Goal: Task Accomplishment & Management: Manage account settings

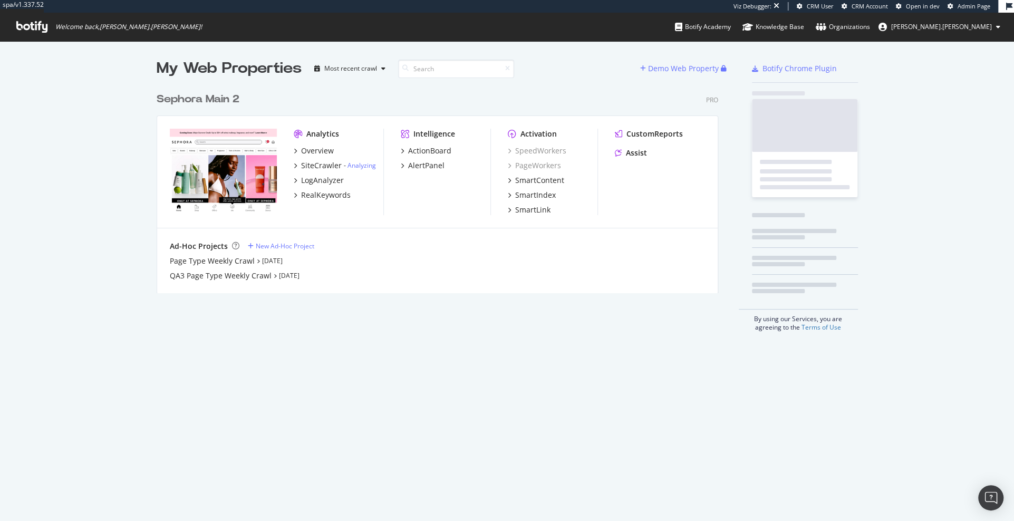
scroll to position [214, 569]
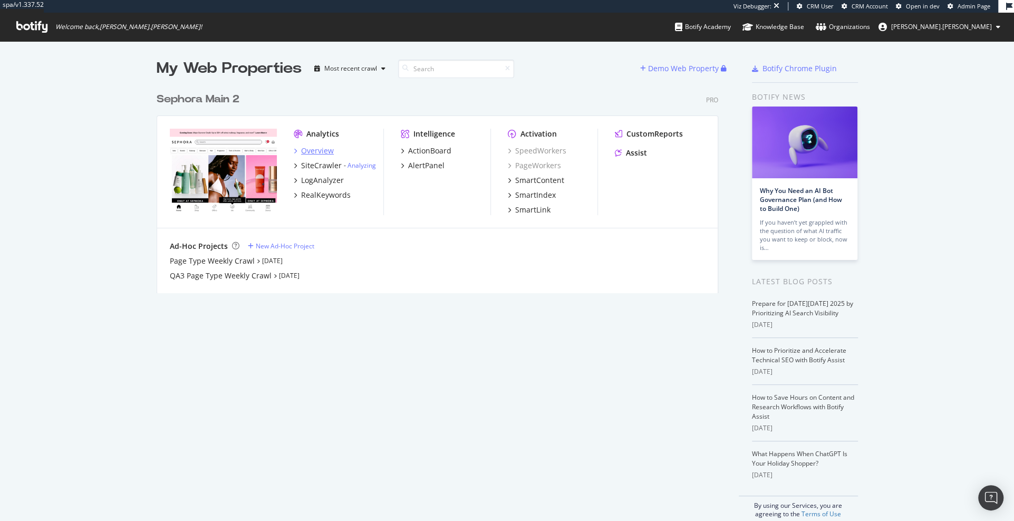
click at [323, 151] on div "Overview" at bounding box center [317, 150] width 33 height 11
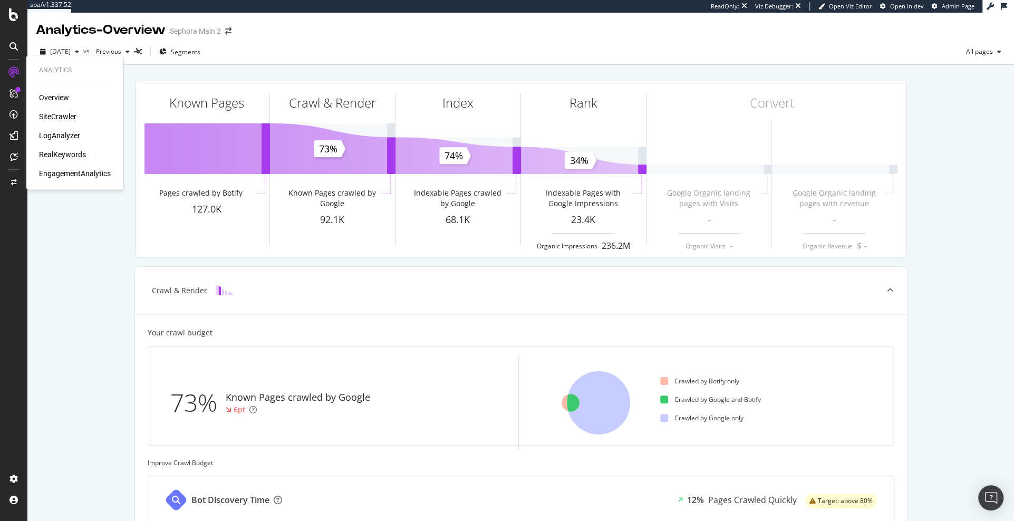
click at [61, 153] on div "RealKeywords" at bounding box center [62, 154] width 47 height 11
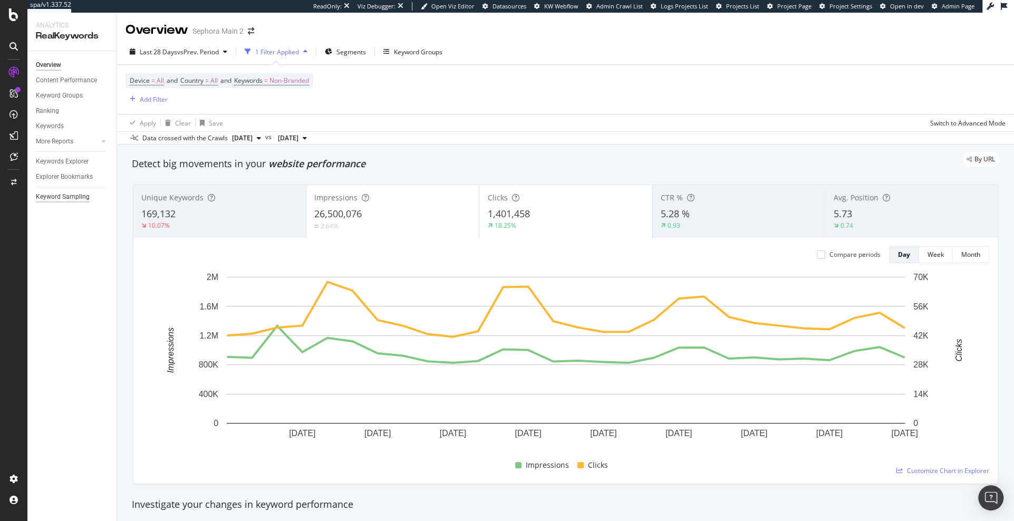
click at [67, 196] on div "Keyword Sampling" at bounding box center [63, 196] width 54 height 11
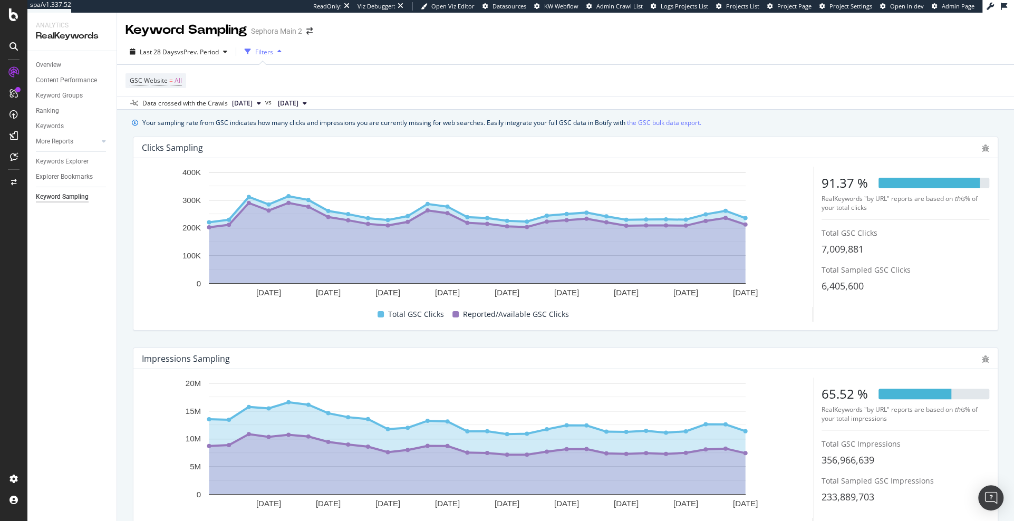
drag, startPoint x: 817, startPoint y: 185, endPoint x: 842, endPoint y: 185, distance: 25.8
click at [842, 185] on div "5 Sep. 2025 8 Sep. 2025 11 Sep. 2025 14 Sep. 2025 17 Sep. 2025 20 Sep. 2025 23 …" at bounding box center [565, 244] width 847 height 155
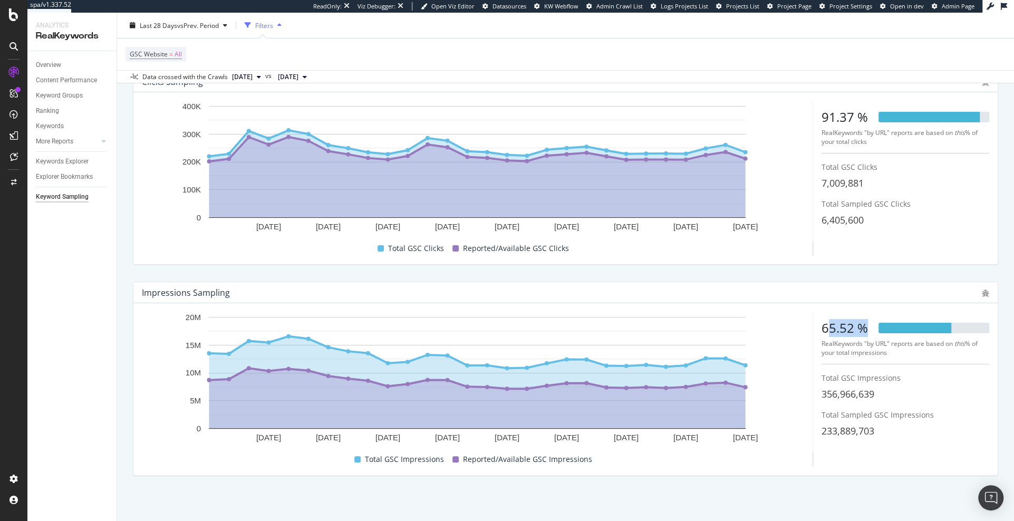
drag, startPoint x: 826, startPoint y: 327, endPoint x: 875, endPoint y: 327, distance: 49.6
click at [875, 327] on div "65.52 %" at bounding box center [905, 328] width 168 height 18
click at [833, 329] on div "65.52 %" at bounding box center [844, 328] width 46 height 18
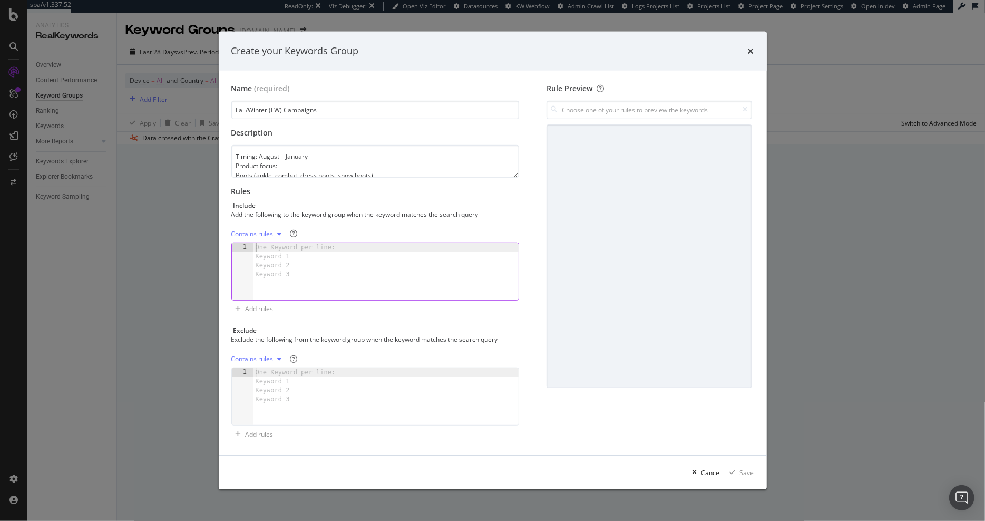
scroll to position [70, 0]
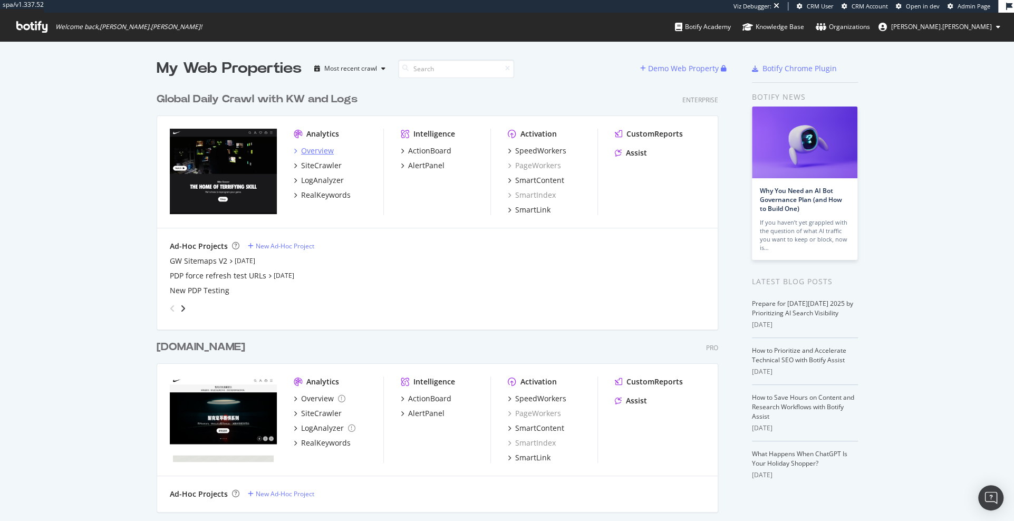
click at [329, 151] on div "Overview" at bounding box center [317, 150] width 33 height 11
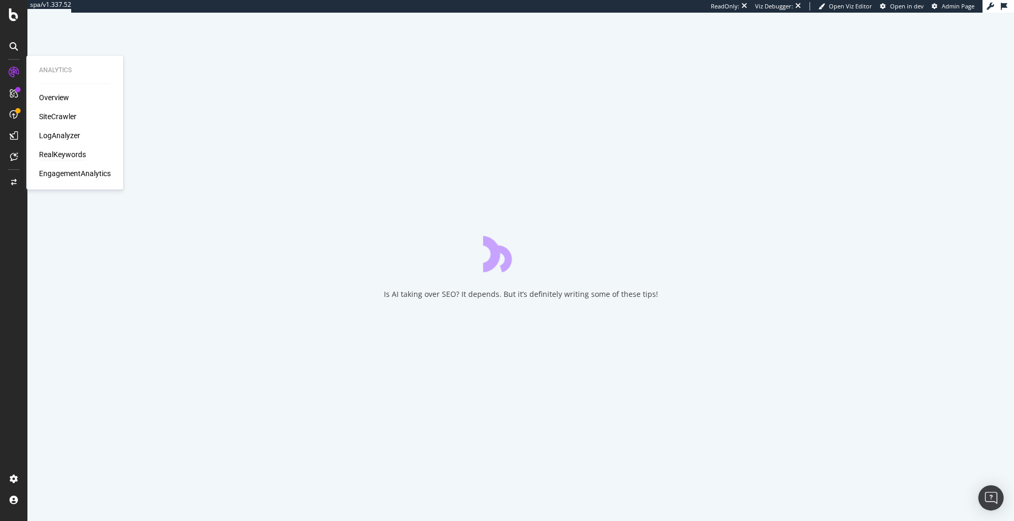
click at [61, 153] on div "RealKeywords" at bounding box center [62, 154] width 47 height 11
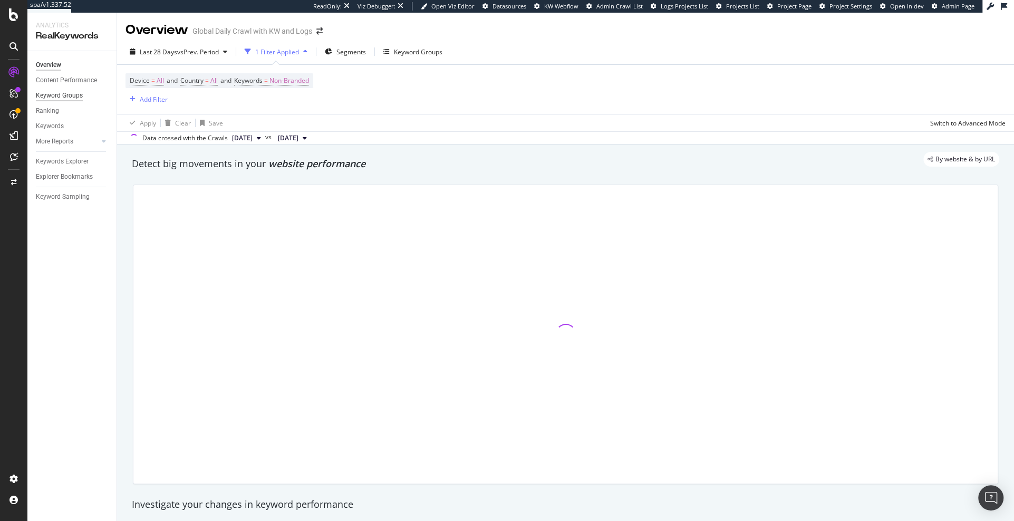
click at [74, 97] on div "Keyword Groups" at bounding box center [59, 95] width 47 height 11
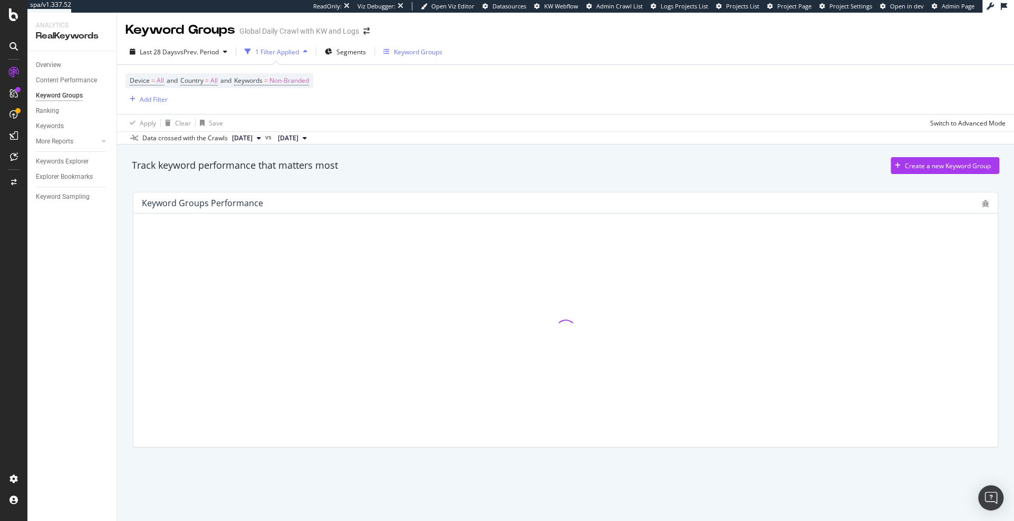
click at [426, 50] on div "Keyword Groups" at bounding box center [418, 51] width 48 height 9
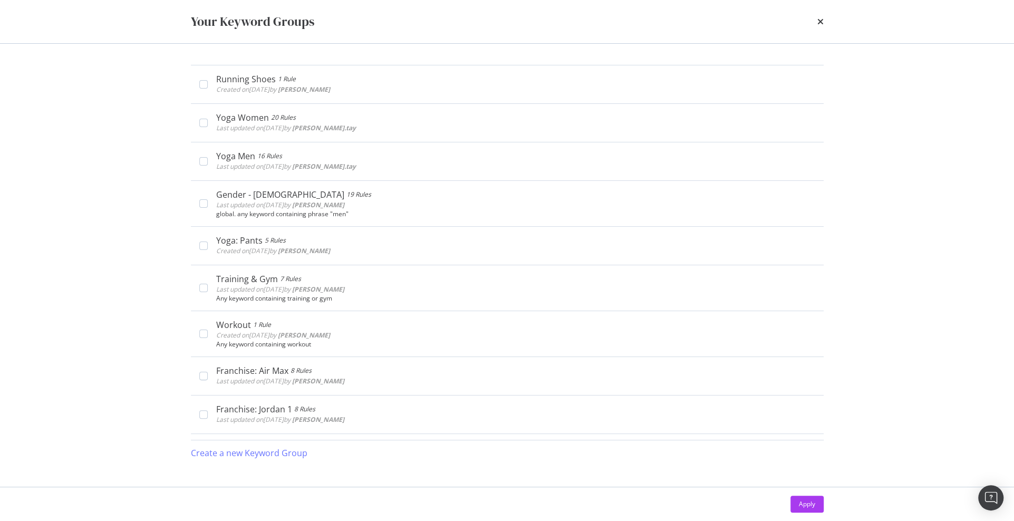
click at [819, 28] on div "times" at bounding box center [820, 22] width 6 height 18
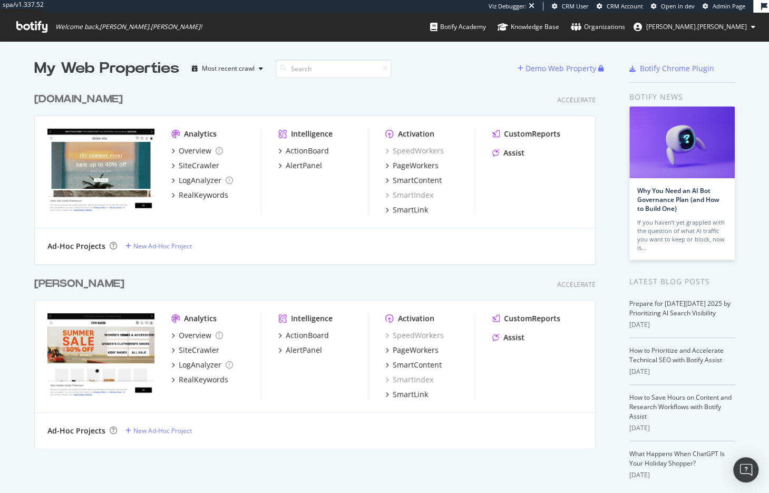
scroll to position [492, 769]
click at [208, 194] on div "RealKeywords" at bounding box center [204, 195] width 50 height 11
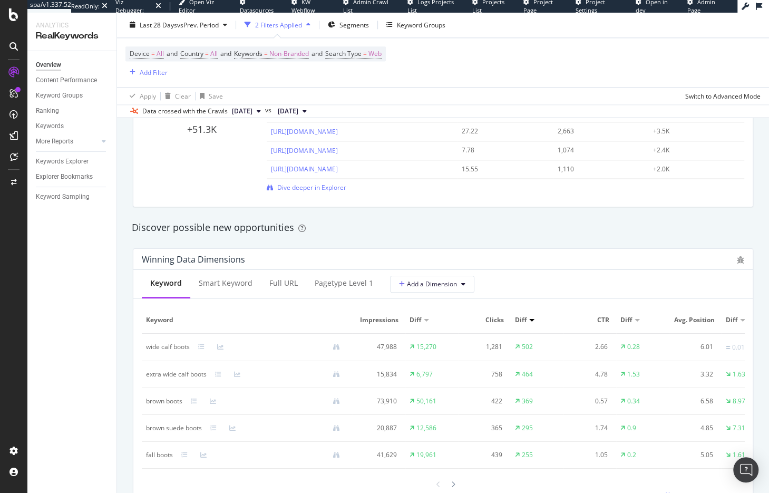
scroll to position [914, 0]
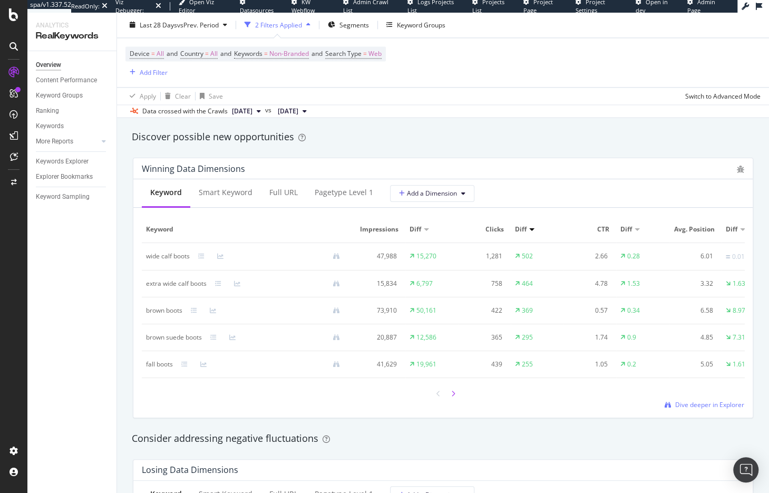
click at [451, 391] on icon at bounding box center [453, 394] width 4 height 6
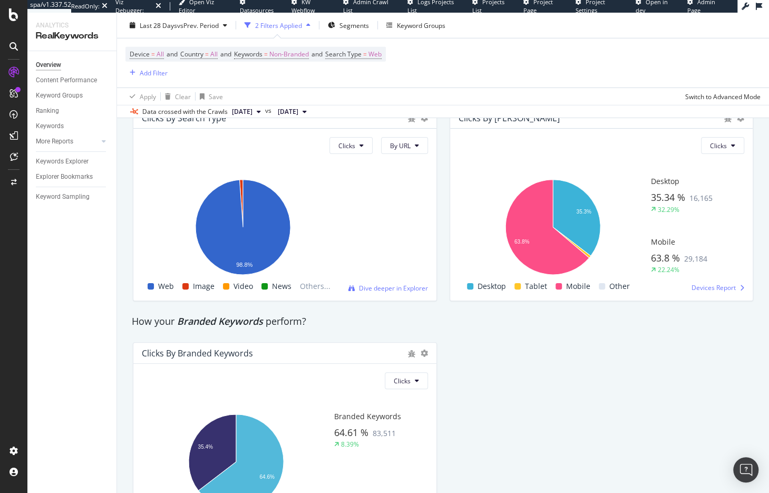
scroll to position [1606, 0]
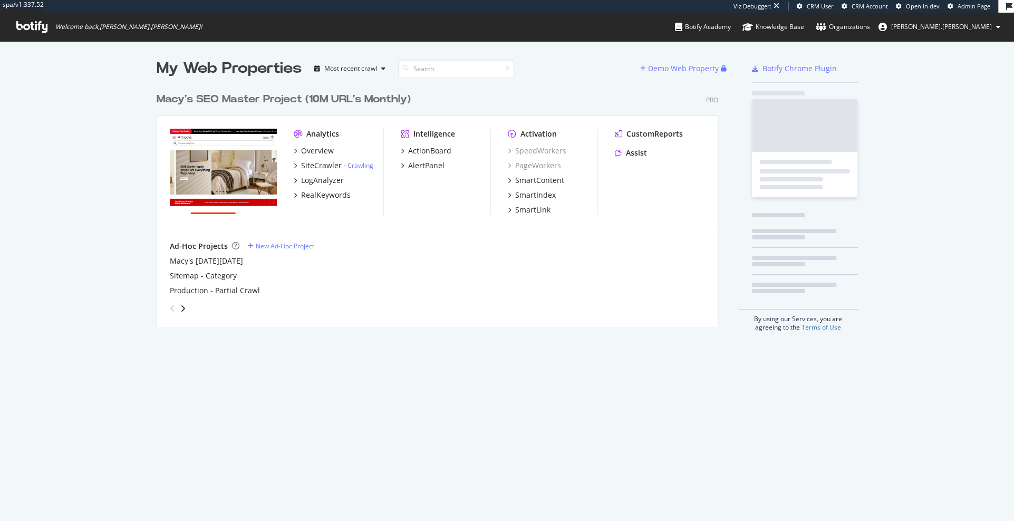
scroll to position [248, 569]
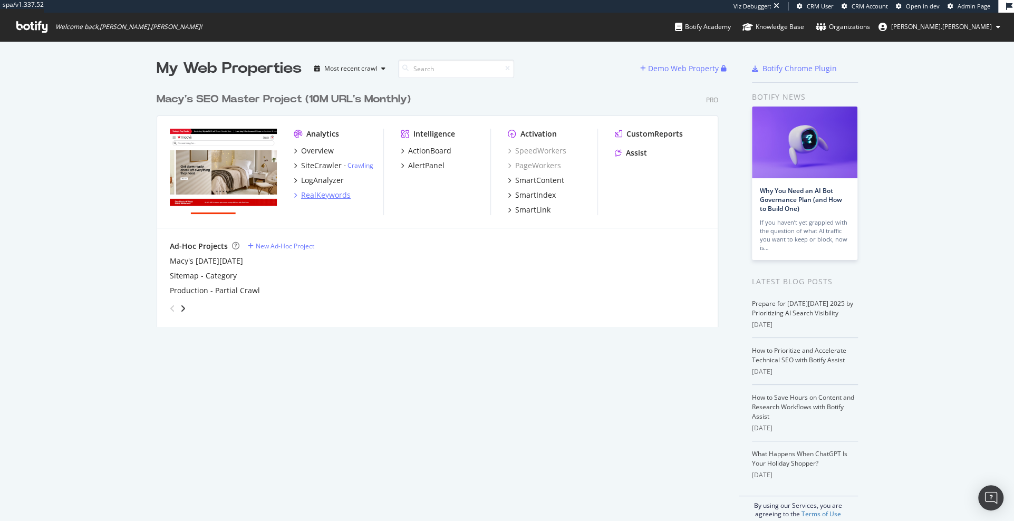
click at [344, 193] on div "RealKeywords" at bounding box center [326, 195] width 50 height 11
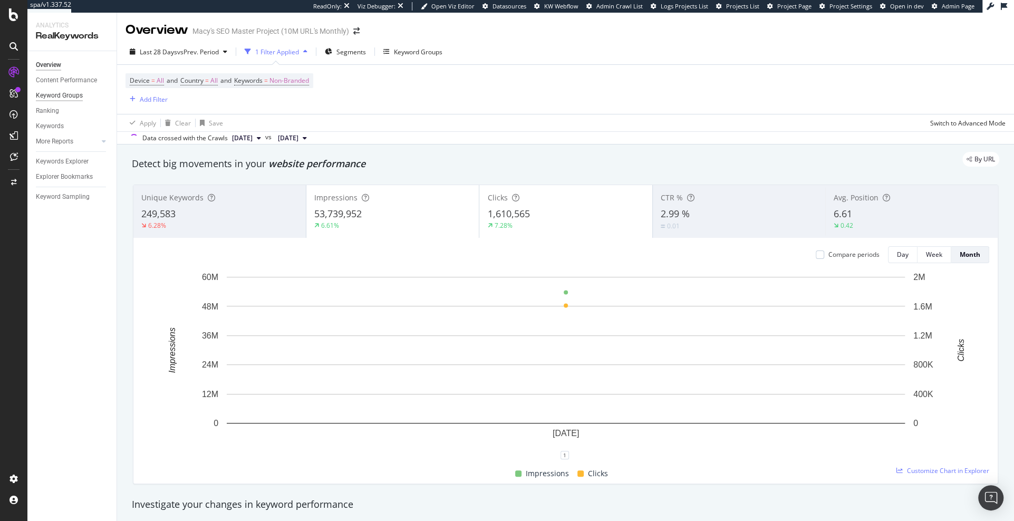
click at [50, 92] on div "Keyword Groups" at bounding box center [59, 95] width 47 height 11
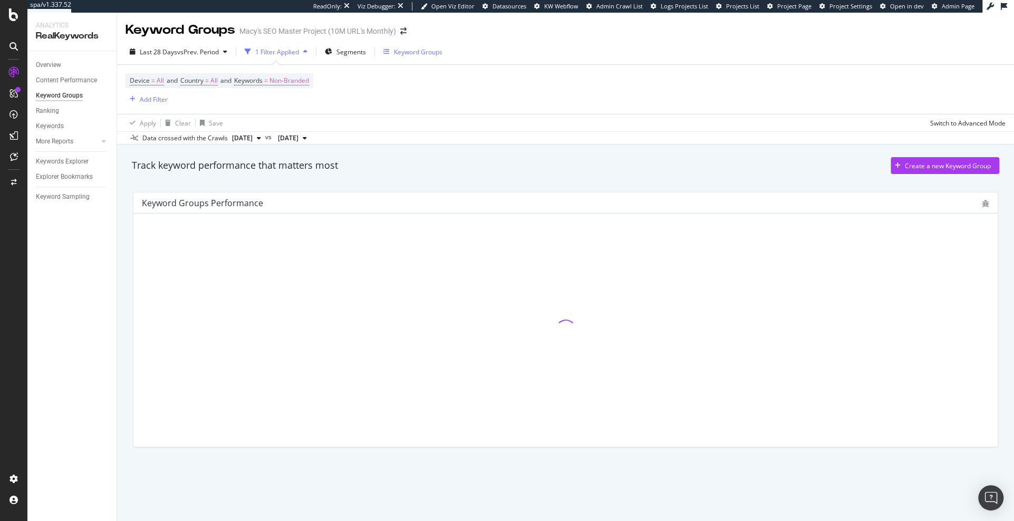
click at [433, 54] on div "Keyword Groups" at bounding box center [418, 51] width 48 height 9
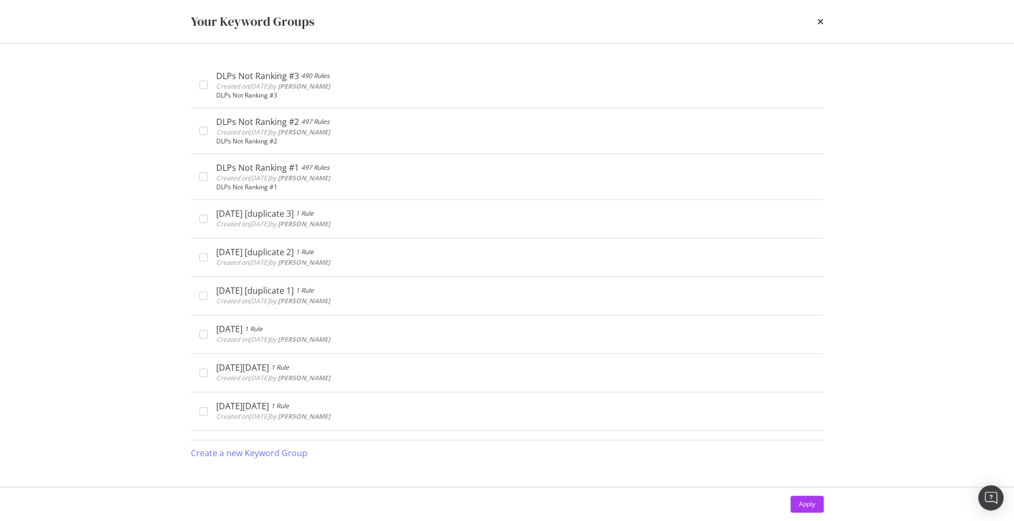
scroll to position [1210, 0]
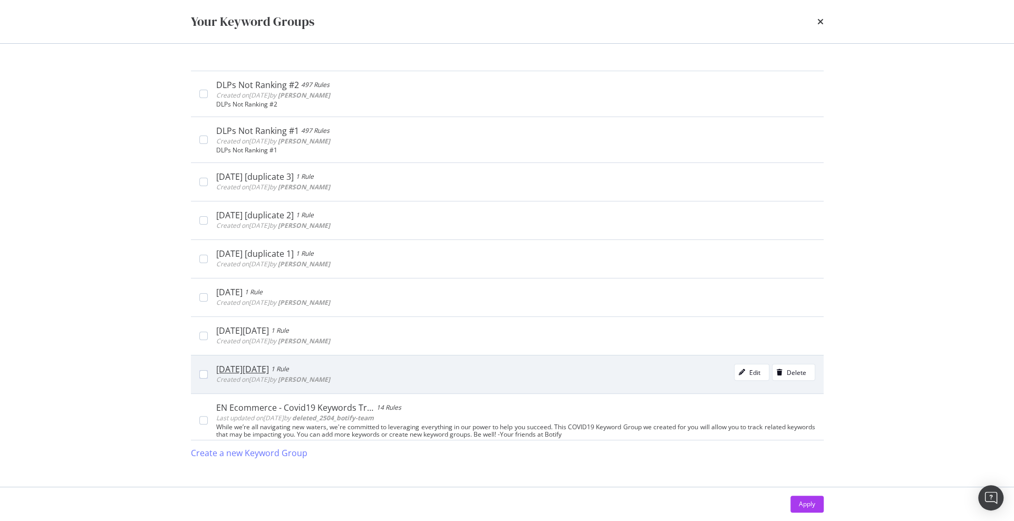
click at [472, 376] on div "Black Friday 1 Rule Created on 2020 Oct 27th by timothy Edit Delete" at bounding box center [515, 374] width 599 height 21
click at [250, 364] on div "[DATE][DATE]" at bounding box center [243, 369] width 54 height 11
click at [747, 369] on div "modal" at bounding box center [741, 372] width 15 height 6
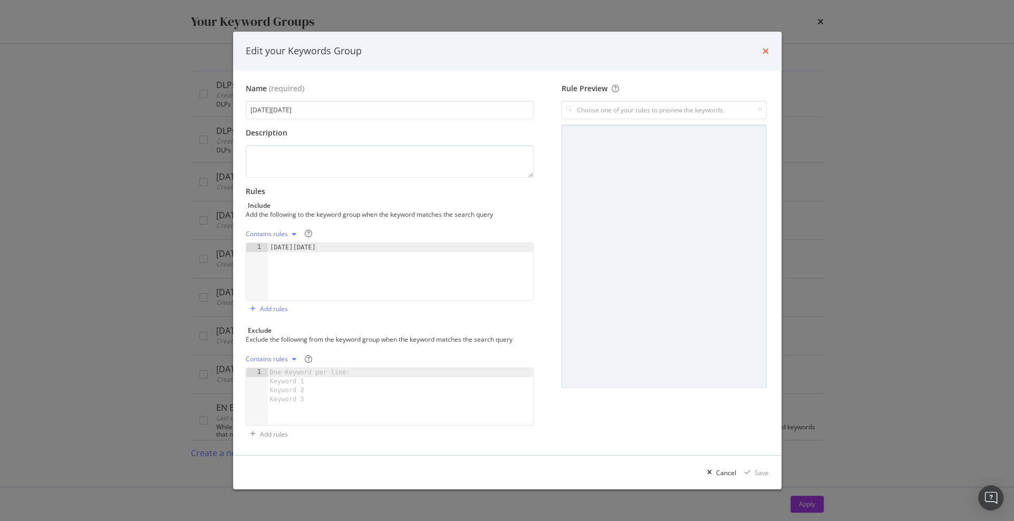
click at [766, 52] on icon "times" at bounding box center [765, 51] width 6 height 8
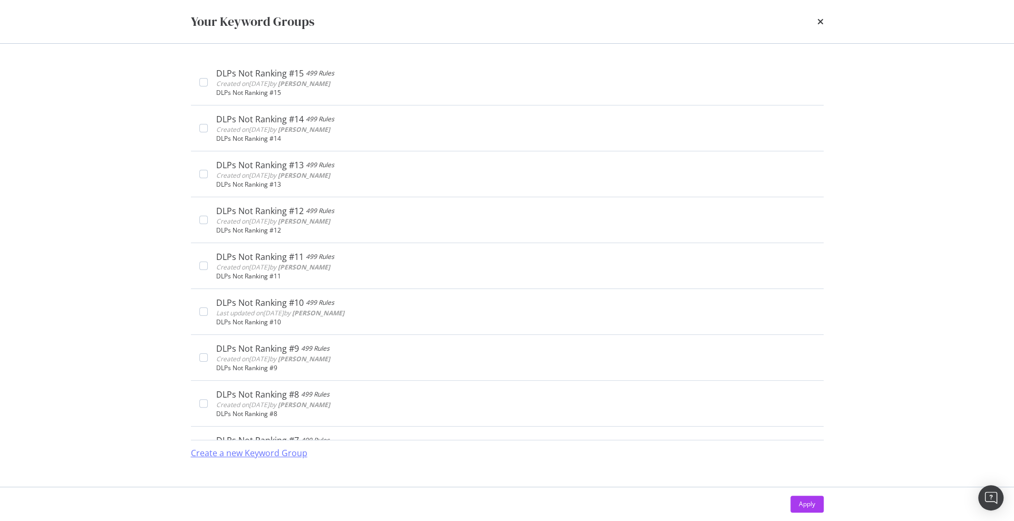
scroll to position [0, 0]
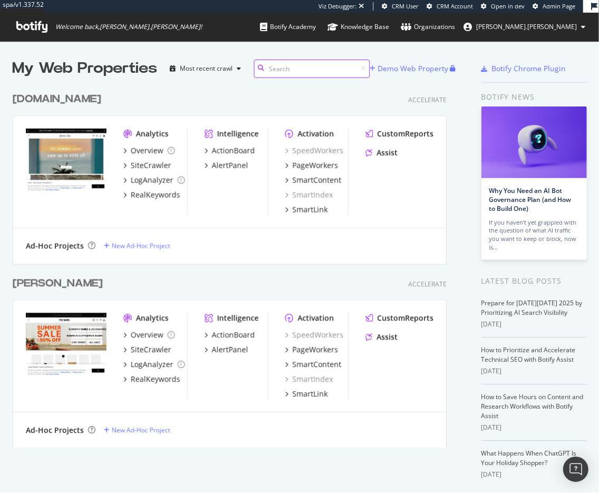
scroll to position [492, 599]
click at [143, 194] on div "RealKeywords" at bounding box center [155, 195] width 50 height 11
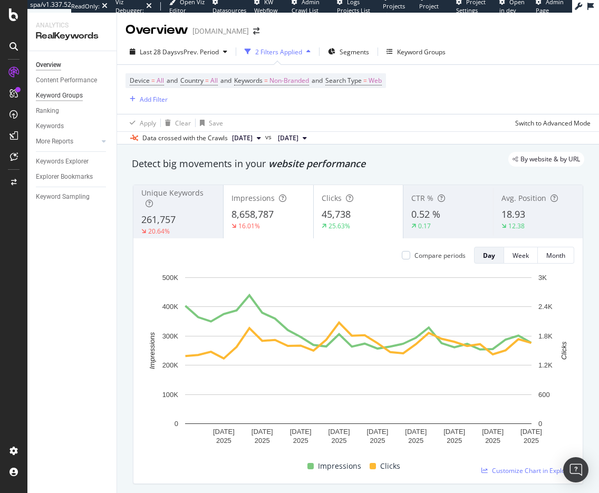
click at [61, 96] on div "Keyword Groups" at bounding box center [59, 95] width 47 height 11
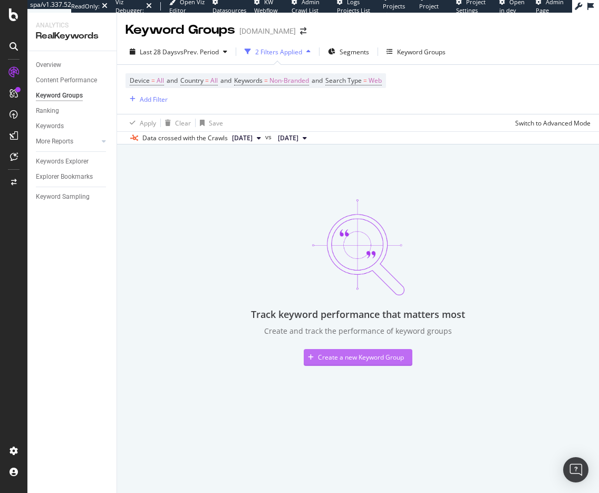
click at [342, 352] on div "Create a new Keyword Group" at bounding box center [354, 357] width 100 height 16
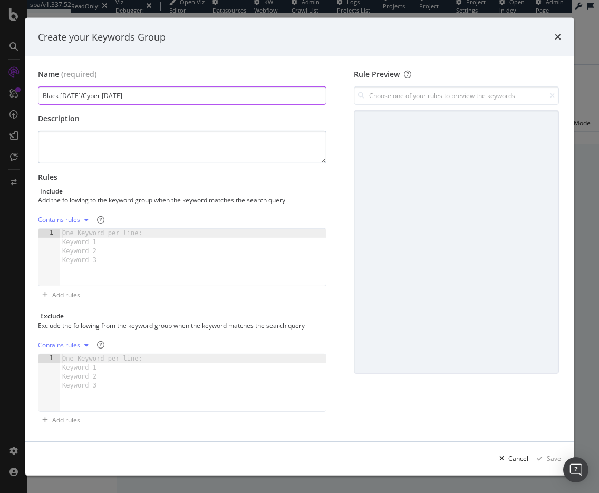
type input "Black [DATE]/Cyber [DATE]"
click at [151, 147] on textarea "modal" at bounding box center [182, 147] width 288 height 33
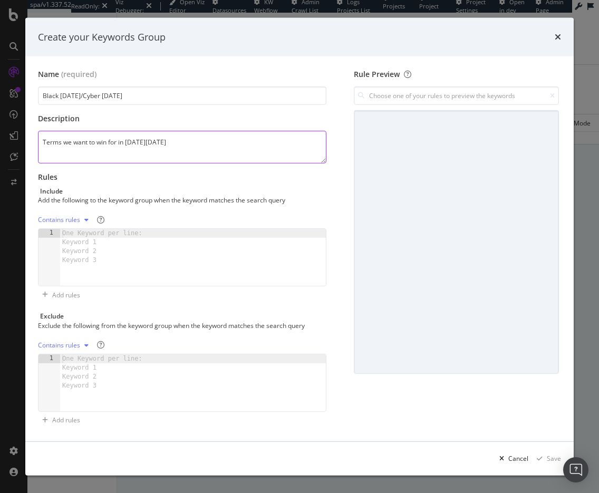
click at [129, 143] on textarea "Terms we want to win for in [DATE][DATE]" at bounding box center [182, 147] width 288 height 33
click at [146, 143] on textarea "Terms we want to win for in [DATE][DATE]" at bounding box center [182, 147] width 288 height 33
type textarea "Terms we want to win for in [DATE][DATE]"
click at [130, 232] on div "One Keyword per line: Keyword 1 Keyword 2 Keyword 3" at bounding box center [104, 247] width 88 height 36
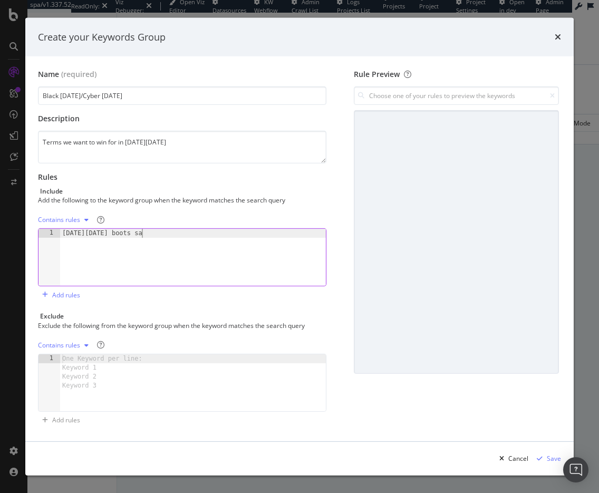
scroll to position [0, 6]
type textarea "[DATE][DATE] boots sale"
type textarea "footwear syber [DATE] deals"
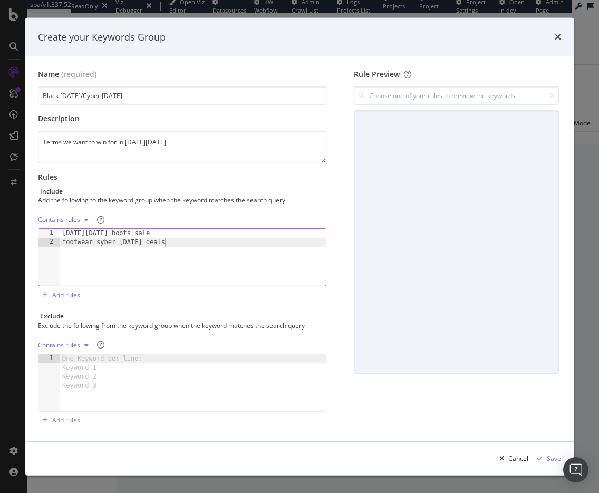
scroll to position [0, 0]
type textarea "sneaker [DATE][DATE]"
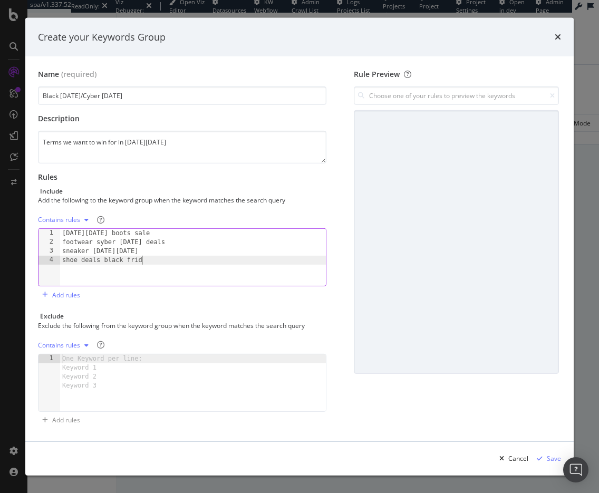
type textarea "shoe deals [DATE][DATE]"
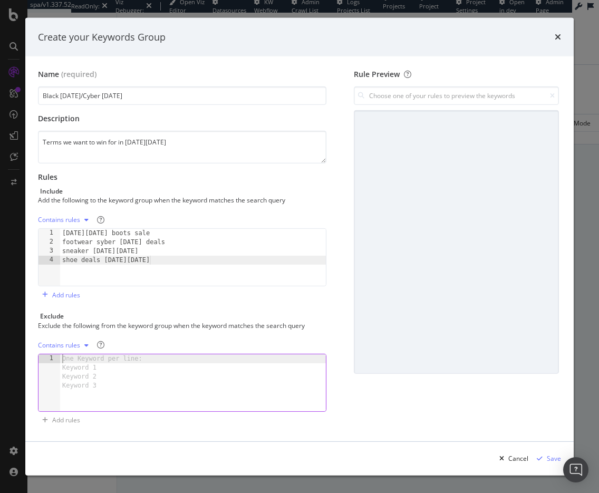
click at [95, 358] on div "One Keyword per line: Keyword 1 Keyword 2 Keyword 3" at bounding box center [104, 372] width 88 height 36
type textarea "b"
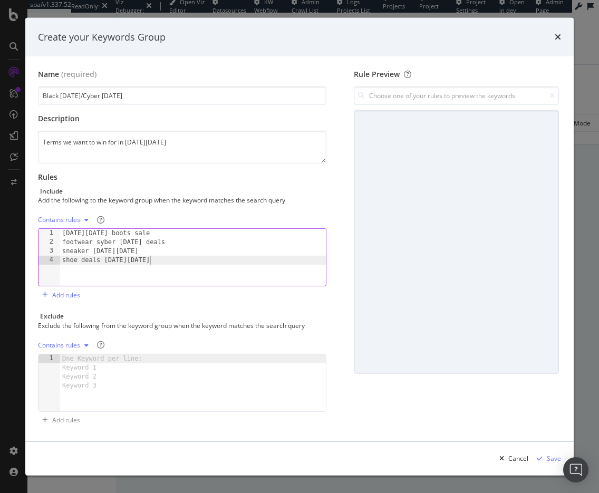
click at [159, 260] on div "[DATE][DATE] boots sale footwear syber [DATE] deals sneaker [DATE][DATE] shoe d…" at bounding box center [193, 266] width 266 height 75
click at [60, 232] on div "[DATE][DATE] boots sale footwear syber [DATE] deals sneaker [DATE][DATE] shoe d…" at bounding box center [193, 266] width 266 height 75
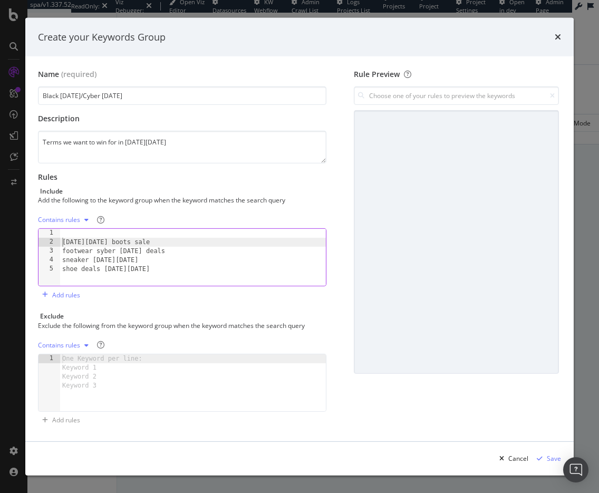
type textarea "[DATE][DATE] boots sale"
click at [74, 232] on div "[DATE][DATE] boots sale footwear syber [DATE] deals sneaker [DATE][DATE] shoe d…" at bounding box center [193, 266] width 266 height 75
type textarea "[DATE][DATE] shoe"
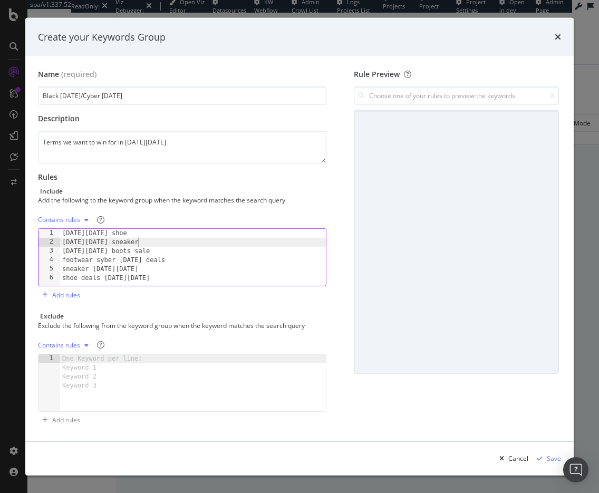
type textarea "[DATE][DATE] sneakers"
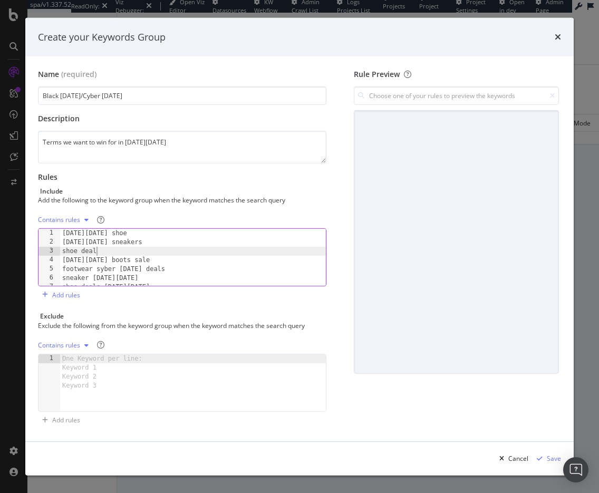
scroll to position [0, 3]
type textarea "shoe deals"
click at [65, 295] on div "Add rules" at bounding box center [66, 294] width 28 height 9
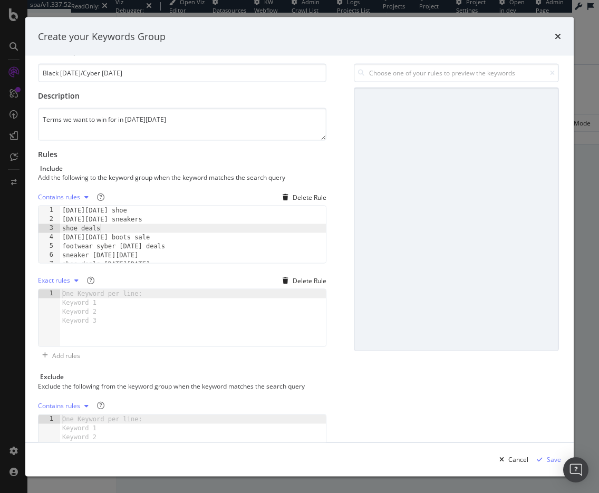
scroll to position [51, 0]
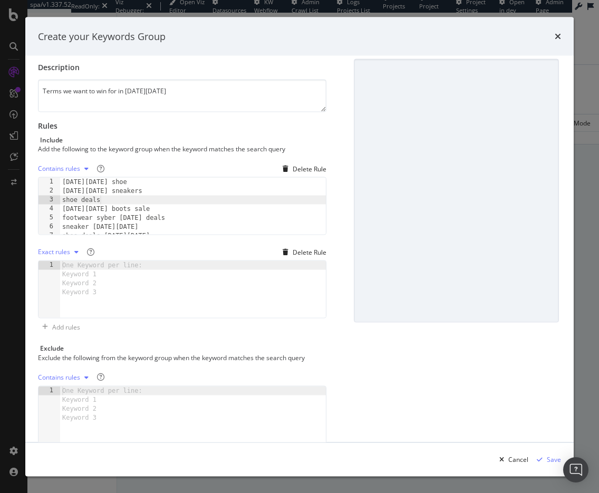
click at [62, 251] on div "Exact rules" at bounding box center [54, 252] width 32 height 6
click at [70, 304] on div "Regex rules" at bounding box center [68, 303] width 34 height 9
click at [123, 261] on div "modal" at bounding box center [193, 298] width 266 height 75
paste textarea "`.*(black\s?[DATE]"
type textarea "`.*(black\s?[DATE]"
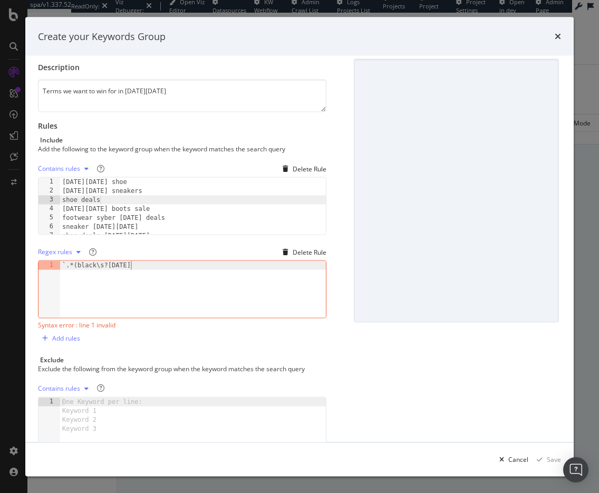
click at [65, 267] on div "`.*(black\s?[DATE]" at bounding box center [193, 298] width 266 height 75
click at [164, 333] on div "Contains rules Delete Rule shoe deals 1 2 3 4 5 6 7 [DATE][DATE] shoe [DATE][DA…" at bounding box center [182, 253] width 288 height 186
click at [93, 264] on div "`.*(black\s?[DATE]" at bounding box center [193, 298] width 266 height 75
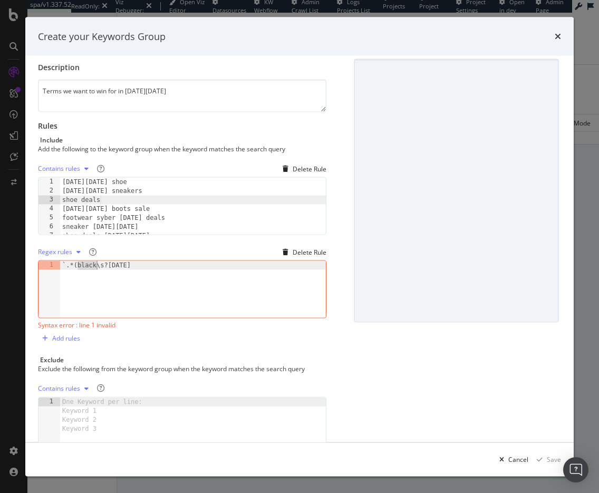
click at [93, 264] on div "`.*(black\s?[DATE]" at bounding box center [193, 298] width 266 height 75
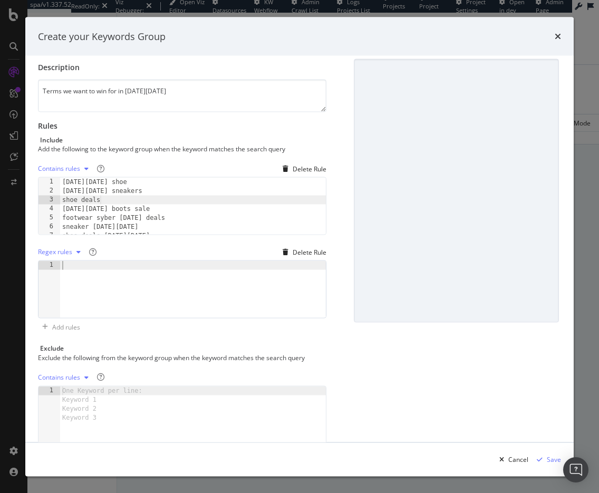
type textarea """
click at [95, 288] on div "'.*black/s?[DATE]" at bounding box center [193, 298] width 266 height 75
type textarea "'.*black/s?[DATE]"
click at [287, 347] on div "Exclude" at bounding box center [182, 348] width 288 height 9
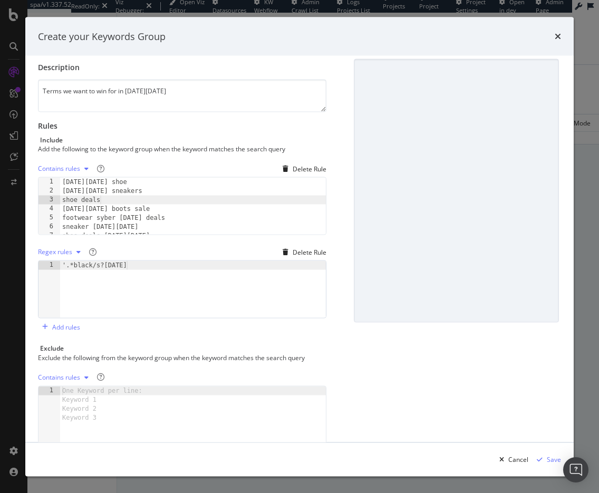
click at [235, 342] on div "Name (required) Black [DATE]/Cyber [DATE] Description Terms we want to win for …" at bounding box center [186, 239] width 297 height 443
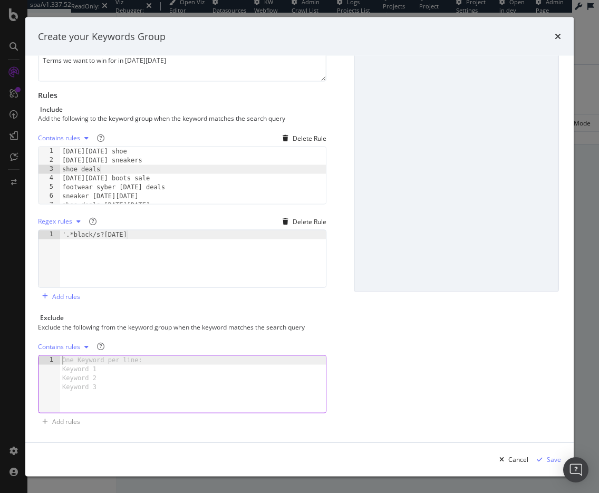
click at [82, 357] on div "One Keyword per line: Keyword 1 Keyword 2 Keyword 3" at bounding box center [104, 373] width 88 height 36
type textarea "[DATE][DATE] boots 208"
click at [58, 343] on div "Contains rules" at bounding box center [59, 346] width 42 height 6
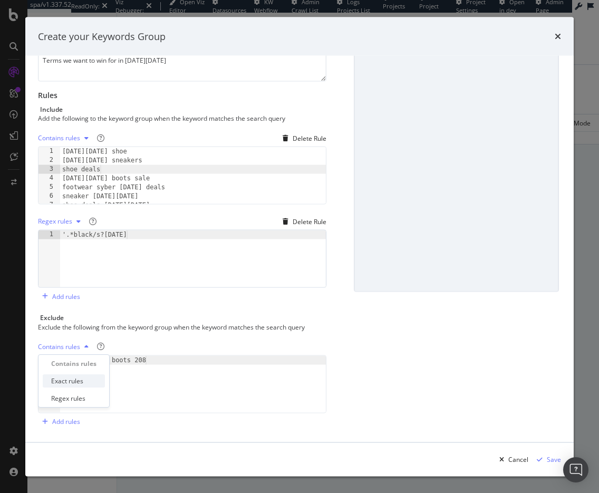
click at [67, 381] on div "Exact rules" at bounding box center [67, 380] width 32 height 9
click at [69, 418] on div "Add rules" at bounding box center [66, 421] width 28 height 9
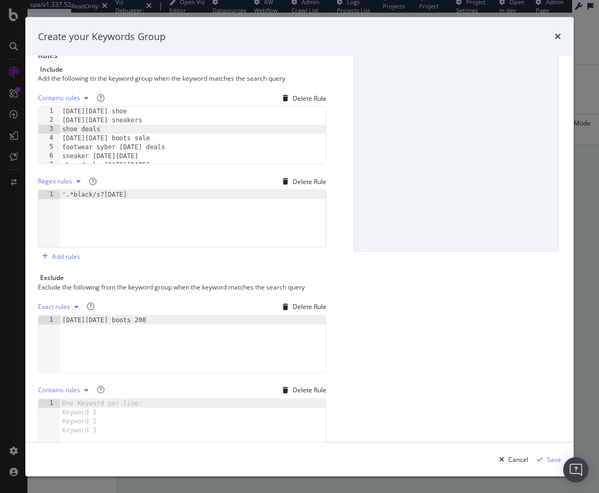
scroll to position [164, 0]
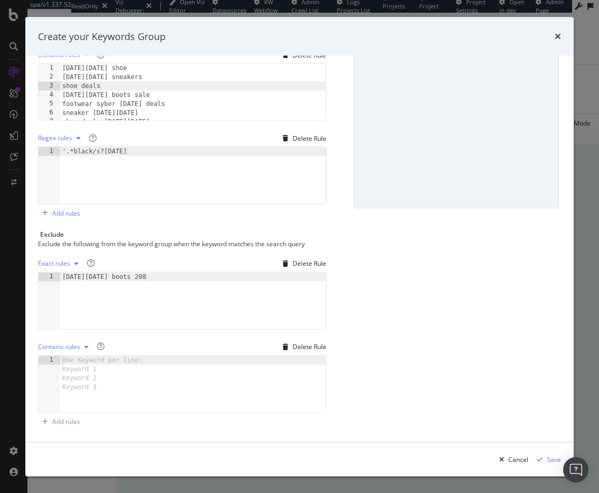
click at [108, 363] on div "One Keyword per line: Keyword 1 Keyword 2 Keyword 3" at bounding box center [104, 373] width 88 height 36
type textarea "boot parts"
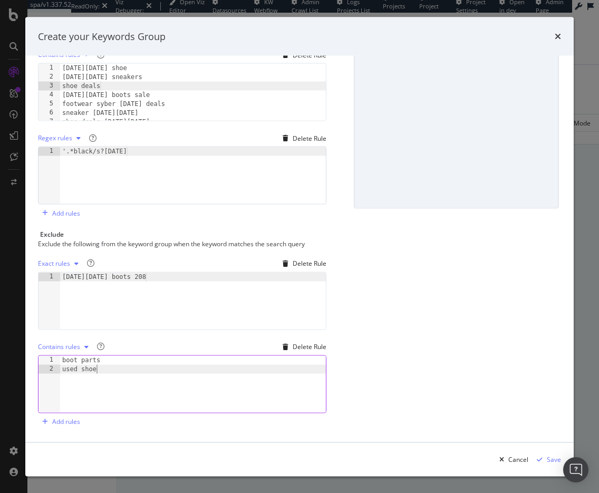
type textarea "used shoes"
click at [73, 419] on div "Add rules" at bounding box center [66, 421] width 28 height 9
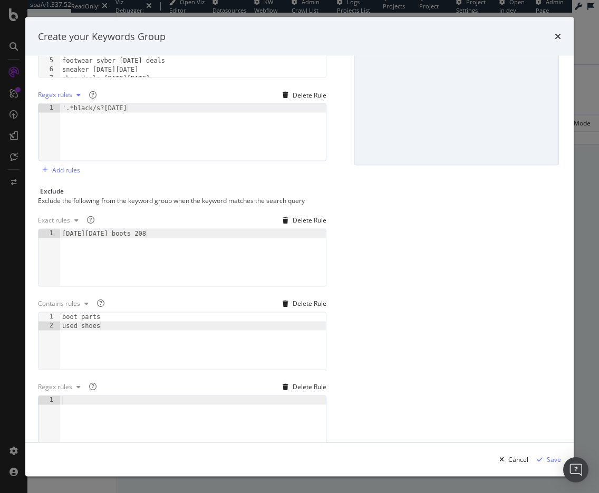
scroll to position [248, 0]
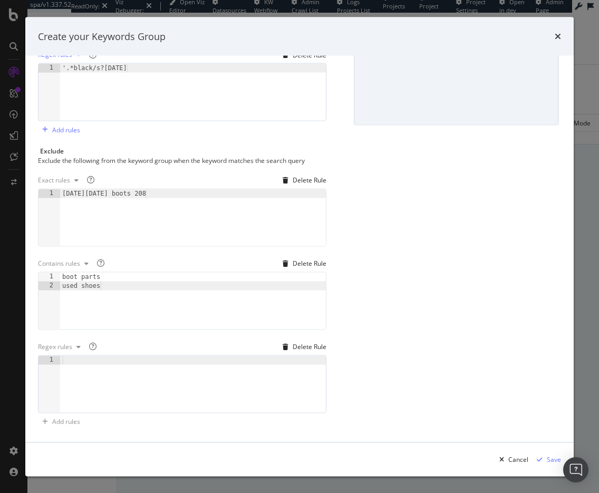
click at [60, 360] on div "modal" at bounding box center [193, 392] width 266 height 75
type textarea ".*\b(clearance)\b.*"
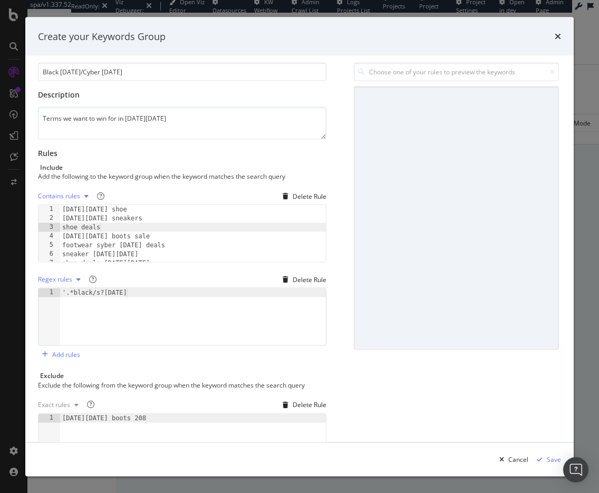
scroll to position [0, 0]
type textarea "[DATE][DATE] shoe"
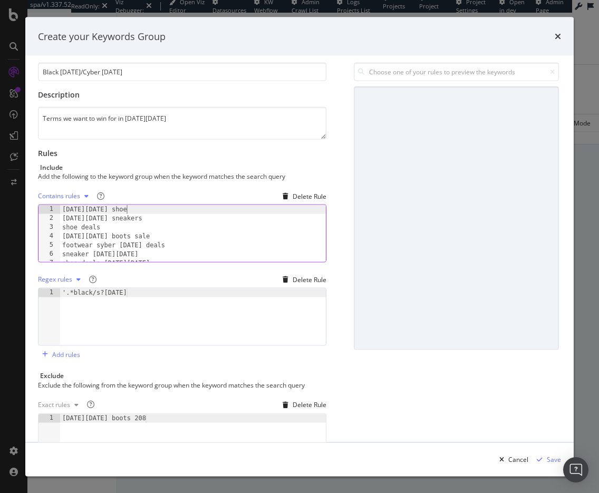
click at [135, 208] on div "[DATE][DATE] shoe [DATE][DATE] sneakers shoe deals [DATE][DATE] boots sale foot…" at bounding box center [193, 242] width 266 height 75
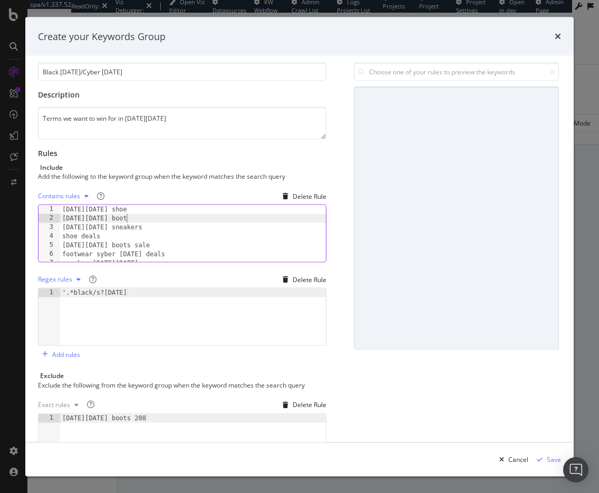
scroll to position [0, 5]
click at [143, 228] on div "[DATE][DATE] shoe [DATE][DATE] boots [DATE][DATE] sneakers shoe deals [DATE][DA…" at bounding box center [193, 242] width 266 height 75
click at [134, 214] on div "[DATE][DATE] shoe [DATE][DATE] boots [DATE][DATE] sneakers shoe deals [DATE][DA…" at bounding box center [193, 242] width 266 height 75
type textarea "[DATE][DATE] boots"
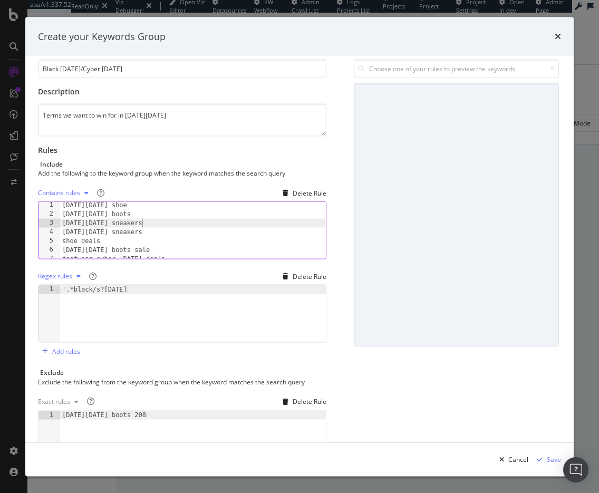
scroll to position [4, 0]
click at [150, 227] on div "[DATE][DATE] shoe [DATE][DATE] boots [DATE][DATE] sneakers [DATE][DATE] sneaker…" at bounding box center [193, 235] width 266 height 75
type textarea "[DATE][DATE] sneakers"
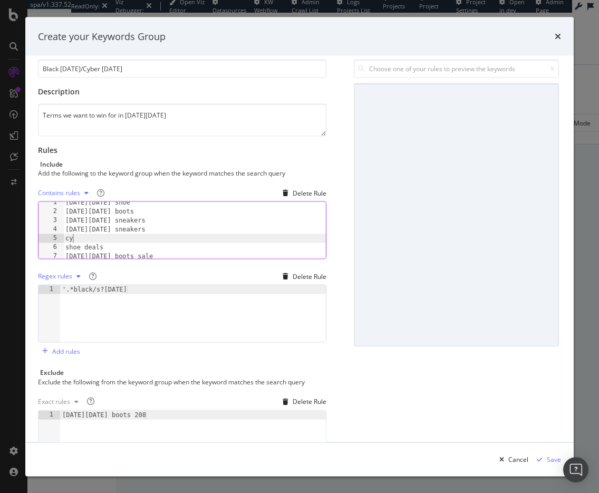
scroll to position [0, 0]
type textarea "[DATE][DATE] boots"
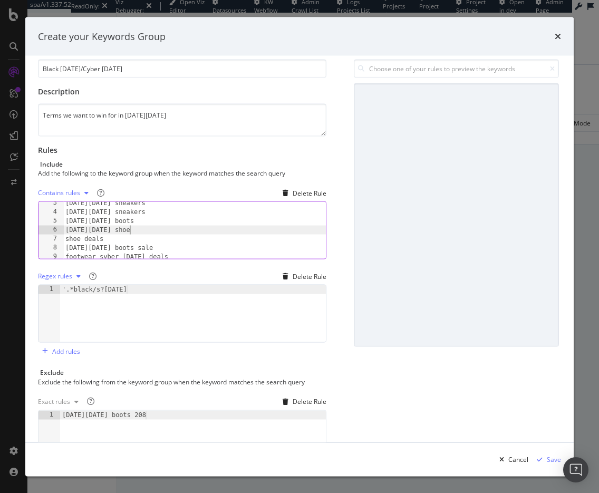
scroll to position [24, 0]
click at [118, 233] on div "[DATE][DATE] sneakers [DATE][DATE] sneakers [DATE][DATE] boots [DATE][DATE] sho…" at bounding box center [194, 233] width 263 height 75
type textarea "shoe deals"
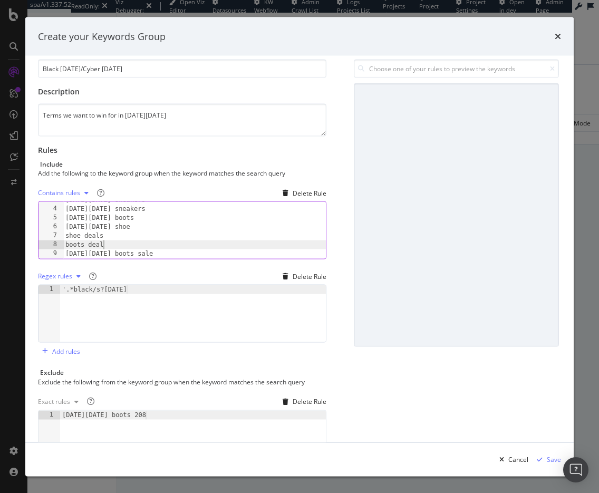
type textarea "boots deals"
click at [114, 231] on div "[DATE][DATE] sneakers [DATE][DATE] sneakers [DATE][DATE] boots [DATE][DATE] sho…" at bounding box center [194, 233] width 263 height 75
type textarea "shoe deals"
click at [111, 219] on div "shoes deals boots deals boot deals [DATE][DATE] boots sale footwear syber [DATE…" at bounding box center [194, 234] width 263 height 75
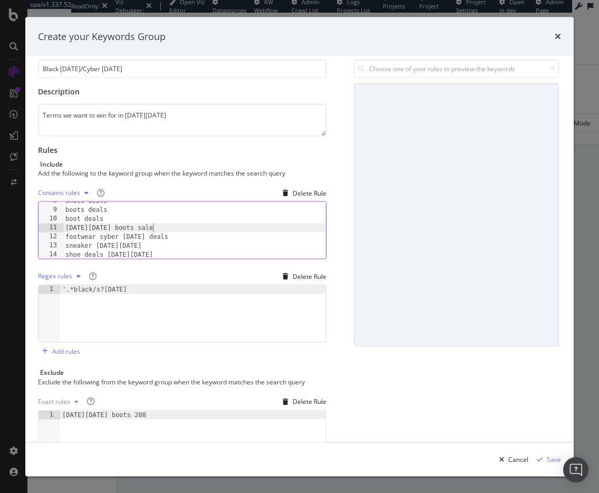
click at [164, 226] on div "shoes deals boots deals boot deals [DATE][DATE] boots sale footwear syber [DATE…" at bounding box center [194, 234] width 263 height 75
type textarea "[DATE][DATE] boots sale"
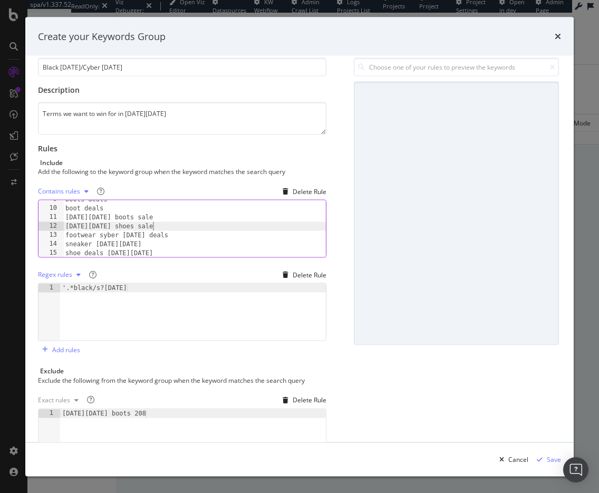
click at [178, 236] on div "boots deals boot deals [DATE][DATE] boots sale [DATE][DATE] shoes sale footwear…" at bounding box center [194, 232] width 263 height 75
click at [103, 233] on div "boots deals boot deals [DATE][DATE] boots sale [DATE][DATE] shoes sale footwear…" at bounding box center [194, 232] width 263 height 75
click at [177, 234] on div "boots deals boot deals [DATE][DATE] boots sale [DATE][DATE] shoes sale footwear…" at bounding box center [194, 232] width 263 height 75
click at [168, 224] on div "boots deals boot deals [DATE][DATE] boots sale [DATE][DATE] shoes sale footwear…" at bounding box center [194, 232] width 263 height 75
type textarea "[DATE][DATE] shoes sale"
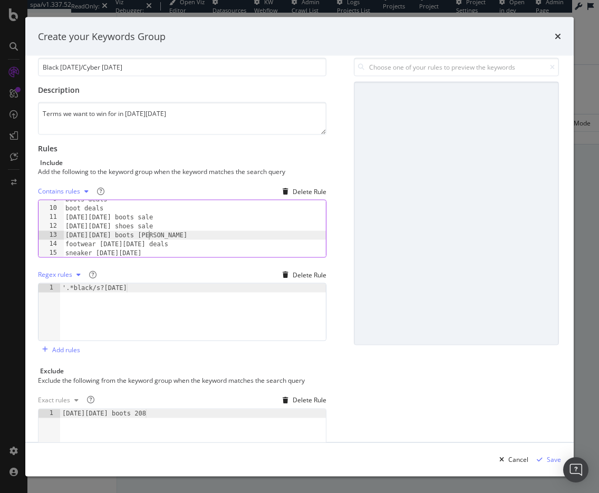
type textarea "[DATE][DATE] boots sale"
click at [179, 240] on div "[DATE][DATE] boots sale [DATE][DATE] shoes sale [DATE][DATE] boots sale [DATE][…" at bounding box center [194, 236] width 263 height 75
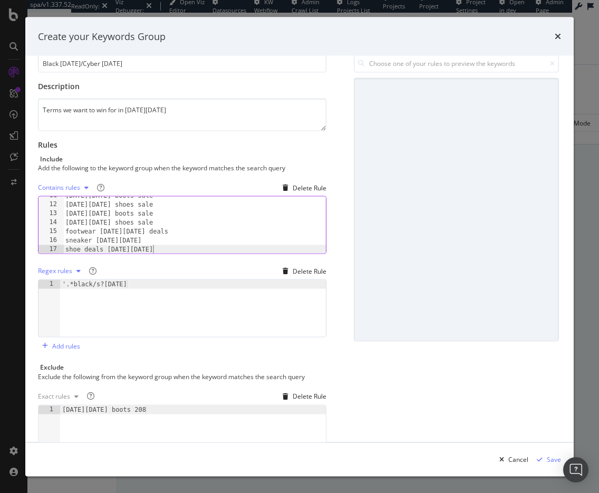
click at [168, 248] on div "[DATE][DATE] boots sale [DATE][DATE] shoes sale [DATE][DATE] boots sale [DATE][…" at bounding box center [194, 228] width 263 height 75
type textarea "shoe deals [DATE][DATE]"
type textarea "boots deals [DATE][DATE]"
type textarea "boot deals [DATE][DATE]"
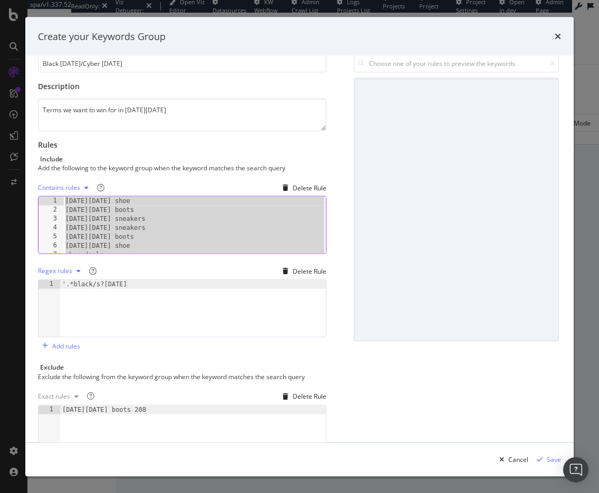
drag, startPoint x: 167, startPoint y: 247, endPoint x: 47, endPoint y: 181, distance: 136.1
click at [47, 181] on div "Contains rules Delete Rule fall boots [DATE][DATE] 1 2 3 4 5 6 7 8 [DATE][DATE]…" at bounding box center [182, 216] width 288 height 75
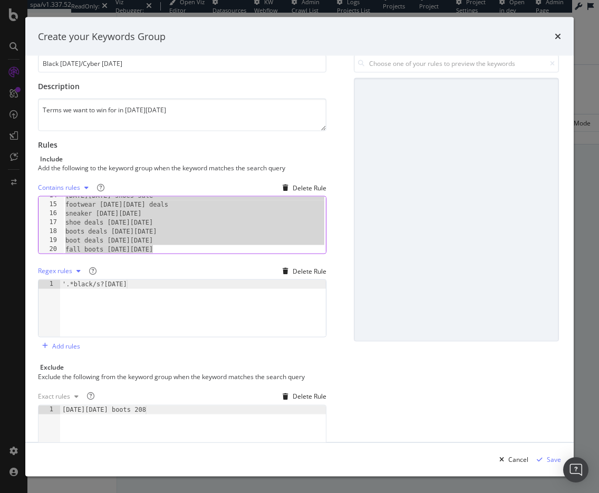
scroll to position [83, 0]
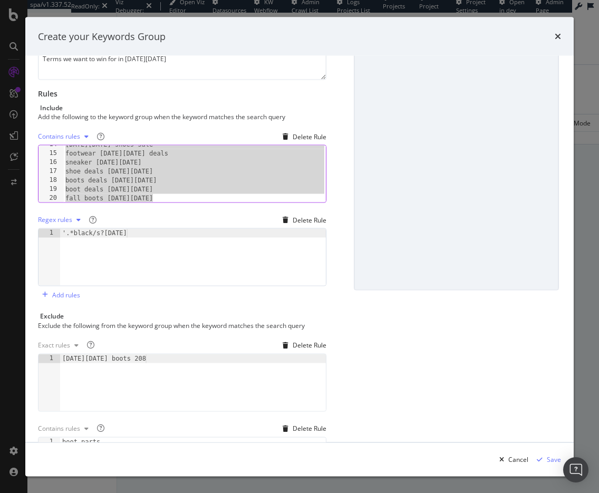
click at [158, 195] on div "[DATE][DATE] shoes sale footwear [DATE][DATE] deals sneaker [DATE][DATE] shoe d…" at bounding box center [194, 177] width 263 height 75
type textarea "fall boots [DATE][DATE]"
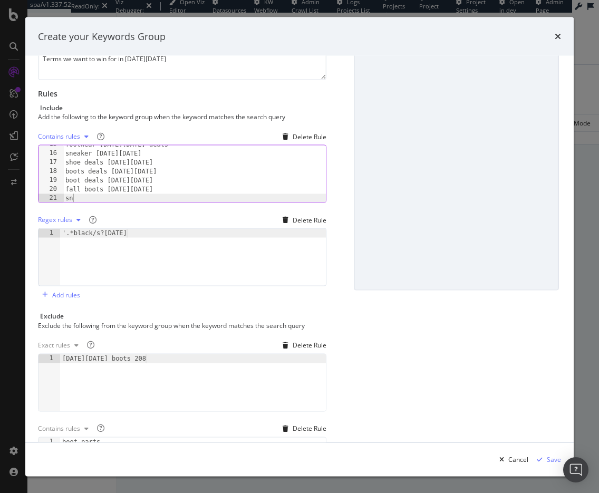
scroll to position [0, 0]
type textarea "sneaker deals [DATE][DATE]"
type textarea "[DATE][DATE] footwear"
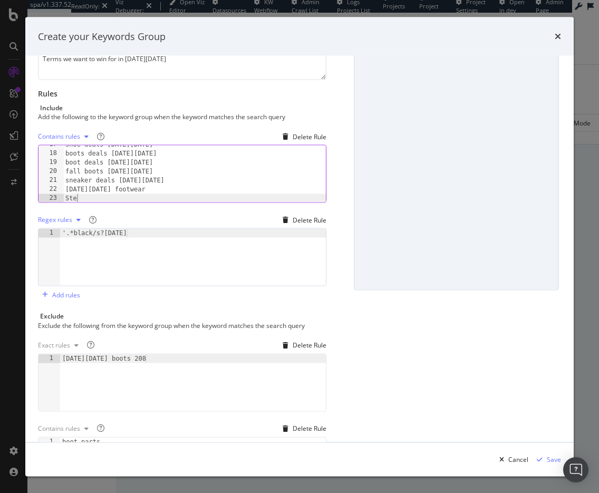
type textarea "S"
type textarea "[DATE][DATE] footwear"
click at [145, 355] on div "[DATE][DATE] boots 208" at bounding box center [193, 391] width 266 height 75
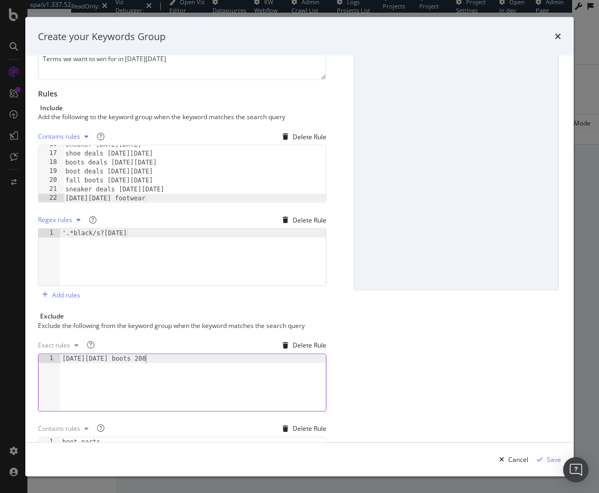
click at [143, 355] on div "[DATE][DATE] boots 208" at bounding box center [193, 391] width 266 height 75
click at [169, 358] on div "[DATE][DATE] boots 2008" at bounding box center [193, 391] width 266 height 75
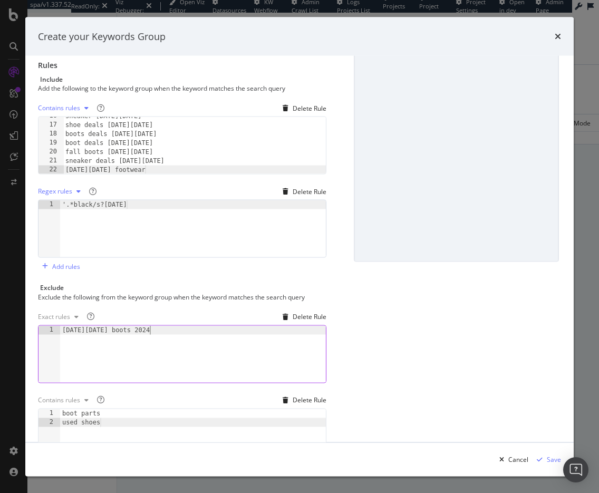
scroll to position [0, 0]
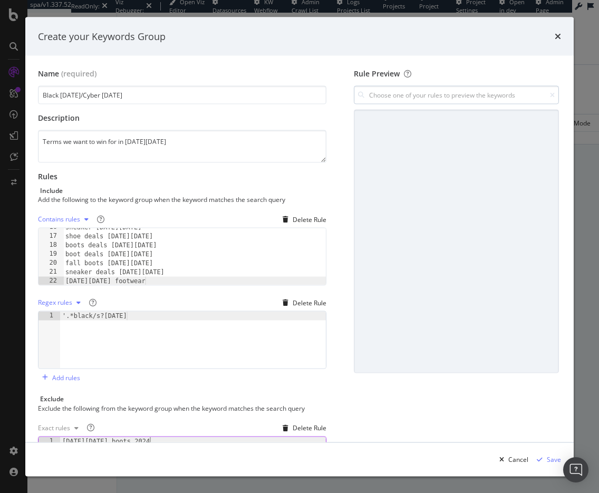
type textarea "[DATE][DATE] boots 2024"
click at [433, 97] on input "modal" at bounding box center [456, 95] width 205 height 18
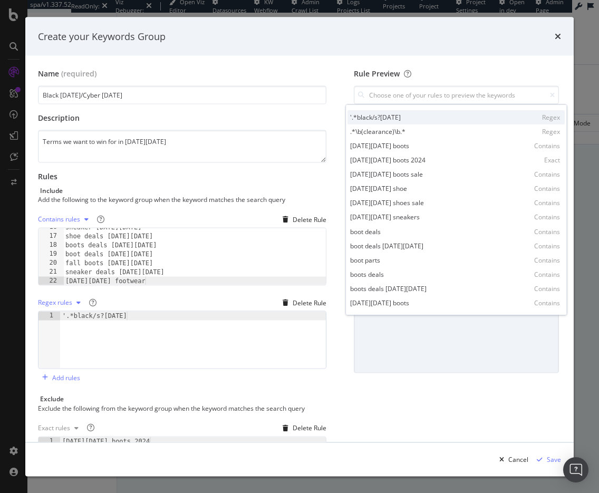
click at [428, 117] on div "'.*black/s?[DATE] Regex" at bounding box center [455, 117] width 217 height 14
type input "'.*black/s?[DATE]"
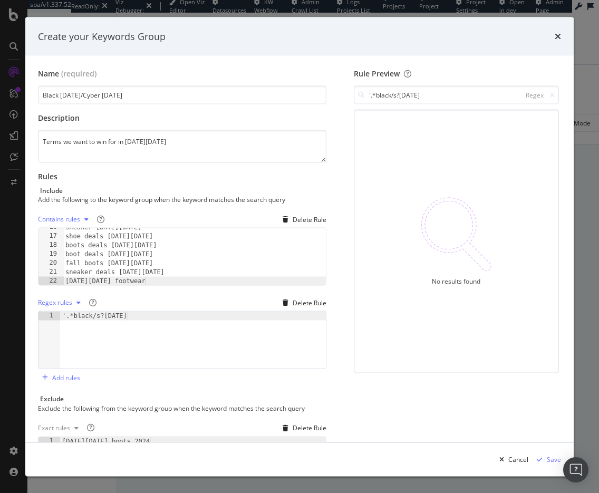
type textarea "sneaker deals [DATE][DATE]"
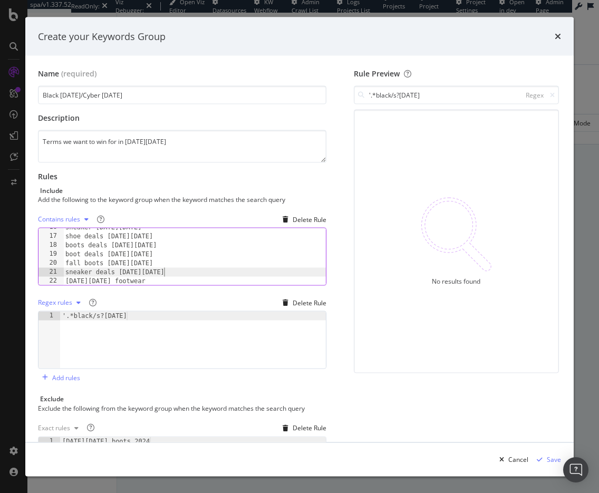
click at [165, 270] on div "sneaker [DATE][DATE] shoe deals [DATE][DATE] boots deals [DATE][DATE] boot deal…" at bounding box center [194, 260] width 263 height 75
click at [140, 319] on div "'.*black/s?[DATE]" at bounding box center [193, 349] width 266 height 75
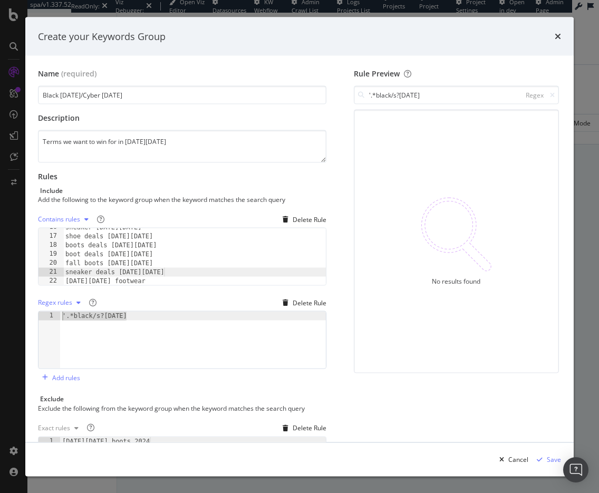
drag, startPoint x: 136, startPoint y: 312, endPoint x: 37, endPoint y: 311, distance: 98.6
click at [38, 311] on div "'.*black/s?[DATE] 1 '.*black/s?[DATE] XXXXXXXXXXXXXXXXXXXXXXXXXXXXXXXXXXXXXXXXX…" at bounding box center [182, 340] width 288 height 58
drag, startPoint x: 138, startPoint y: 315, endPoint x: 30, endPoint y: 314, distance: 107.5
click at [30, 314] on div "Name (required) Black [DATE]/Cyber [DATE] Description Terms we want to win for …" at bounding box center [299, 249] width 548 height 386
paste textarea "(?i)(?=.*\b(black[\s-]*[DATE]|cyber[\s-]*[DATE])\b)(?=.*\b(footwear|shoes?|snea…"
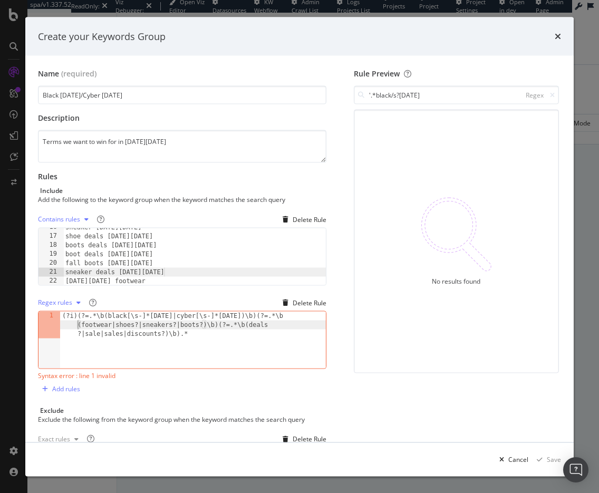
click at [77, 324] on div "(?i)(?=.*\b(black[\s-]*[DATE]|cyber[\s-]*[DATE])\b)(?=.*\b (footwear|shoes?|sne…" at bounding box center [193, 367] width 266 height 111
drag, startPoint x: 206, startPoint y: 328, endPoint x: 272, endPoint y: 328, distance: 65.9
click at [272, 328] on div "(?i)(?=.*\b(black[\s-]*[DATE]|cyber[\s-]*[DATE])\b)(?=.*| (footwear|shoes?|snea…" at bounding box center [193, 367] width 266 height 111
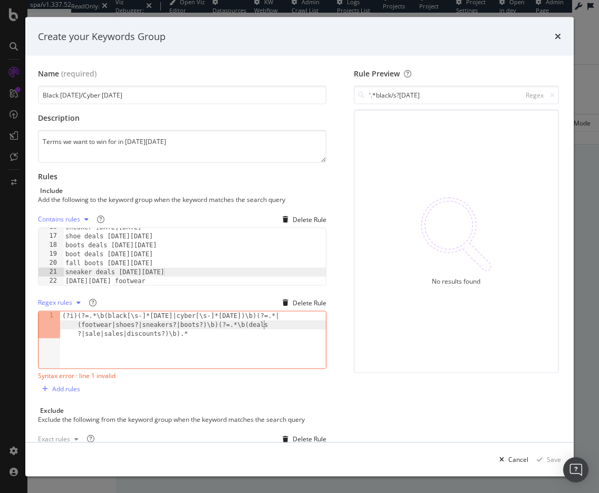
click at [277, 323] on div "(?i)(?=.*\b(black[\s-]*[DATE]|cyber[\s-]*[DATE])\b)(?=.*| (footwear|shoes?|snea…" at bounding box center [193, 367] width 266 height 111
click at [75, 323] on div "(?i)(?=.*\b(black[\s-]*[DATE]|cyber[\s-]*[DATE])\b)(?=.*| (footwear|shoes?|snea…" at bounding box center [193, 367] width 266 height 111
click at [77, 326] on div "(?i)(?=.*\b(black[\s-]*[DATE]|cyber[\s-]*[DATE])\b )(?=.*(footwear|shoes?|sneak…" at bounding box center [193, 367] width 266 height 111
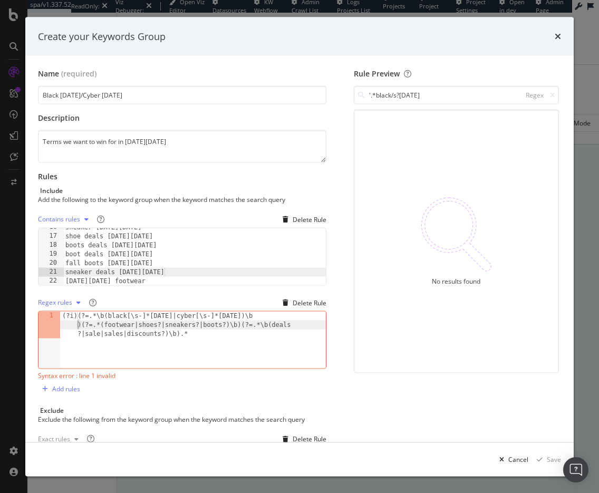
type textarea "(?i)(?=.*\b(black[\s-]*[DATE]|cyber[\s-]*[DATE])\b)(?=.*(footwear|shoes?|sneake…"
click at [173, 326] on div "(?i)(?=.*\b(black[\s-]*[DATE]|cyber[\s-]*[DATE])\b )(?=.*(footwear|shoes?|sneak…" at bounding box center [193, 367] width 266 height 111
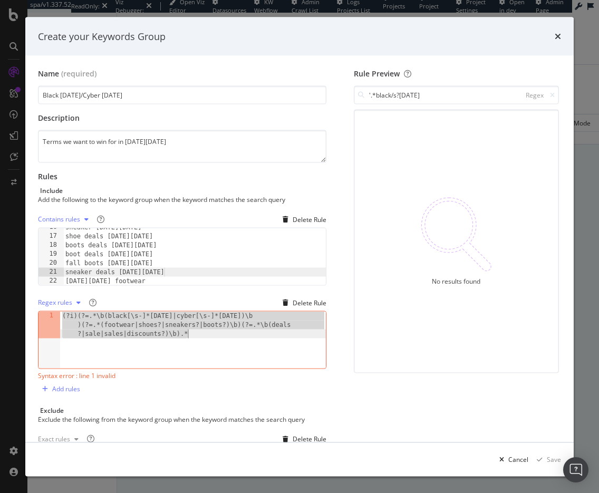
click at [196, 331] on div "(?i)(?=.*\b(black[\s-]*[DATE]|cyber[\s-]*[DATE])\b )(?=.*(footwear|shoes?|sneak…" at bounding box center [193, 367] width 266 height 111
drag, startPoint x: 196, startPoint y: 331, endPoint x: 53, endPoint y: 312, distance: 144.7
click at [53, 312] on div "(?i)(?=.*\b(black[\s-]*[DATE]|cyber[\s-]*[DATE])\b)(?=.*(footwear|shoes?|sneake…" at bounding box center [182, 340] width 288 height 58
paste textarea "Cursor at row 1"
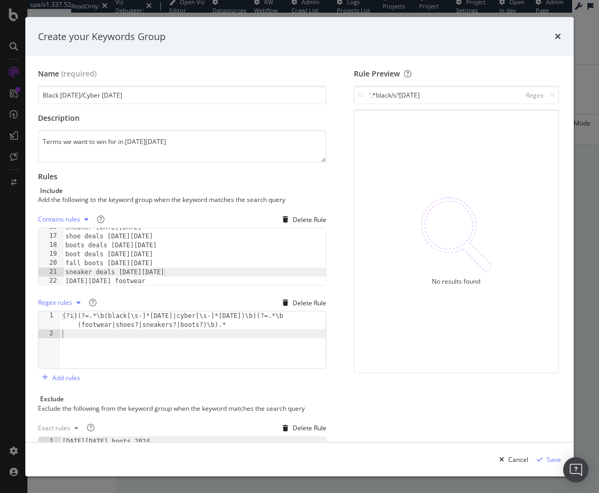
scroll to position [0, 0]
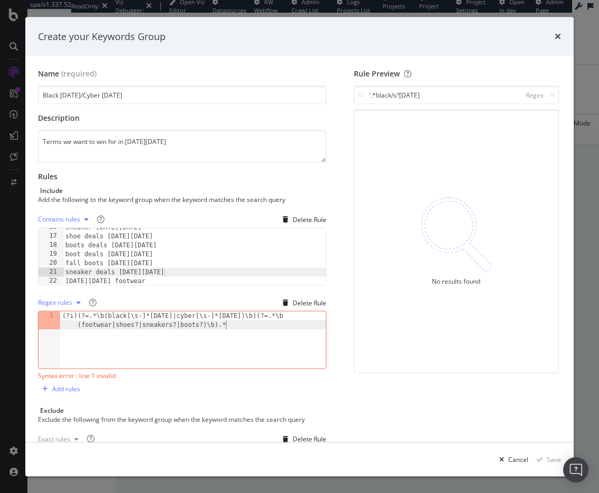
click at [76, 323] on div "(?i)(?=.*\b(black[\s-]*[DATE]|cyber[\s-]*[DATE])\b)(?=.*\b (footwear|shoes?|sne…" at bounding box center [193, 358] width 266 height 93
click at [233, 338] on div "(?i)(?=.*\b(black[\s-]*[DATE]|cyber[\s-]*[DATE])\b)(?=.*\b (footwear|shoes?|sne…" at bounding box center [193, 358] width 266 height 93
click at [219, 386] on div "Contains rules Delete Rule sneaker deals [DATE][DATE] 16 17 18 19 20 21 22 snea…" at bounding box center [182, 304] width 288 height 186
click at [124, 320] on div "(?i)(?=.*\b(black[\s-]*[DATE]|cyber[\s-]*[DATE])\b)(?=.*\b (footwear|shoes?|sne…" at bounding box center [193, 358] width 266 height 93
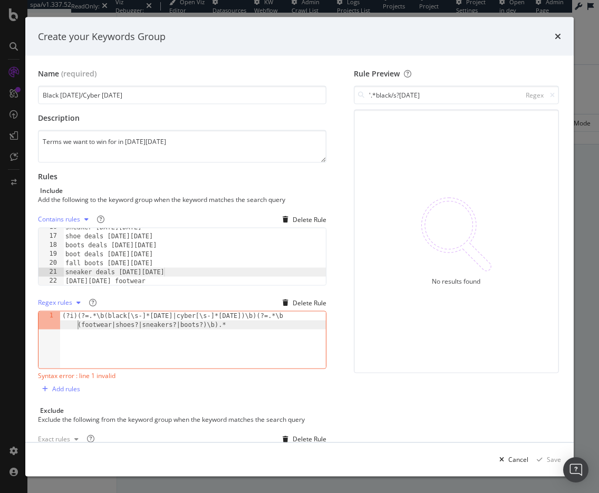
click at [72, 324] on div "(?i)(?=.*\b(black[\s-]*[DATE]|cyber[\s-]*[DATE])\b)(?=.*\b (footwear|shoes?|sne…" at bounding box center [193, 358] width 266 height 93
click at [69, 323] on div "(?i)(?=.*\b(black[\s-]*[DATE]|cyber[\s-]*[DATE])\b)(?=.*\b (footwear|shoes?|sne…" at bounding box center [193, 358] width 266 height 93
drag, startPoint x: 232, startPoint y: 322, endPoint x: 67, endPoint y: 326, distance: 165.0
click at [67, 326] on div "(?i)(?=.*\b(black[\s-]*[DATE]|cyber[\s-]*[DATE])\b)(?=.*\b (footwear|shoes?|sne…" at bounding box center [193, 358] width 266 height 93
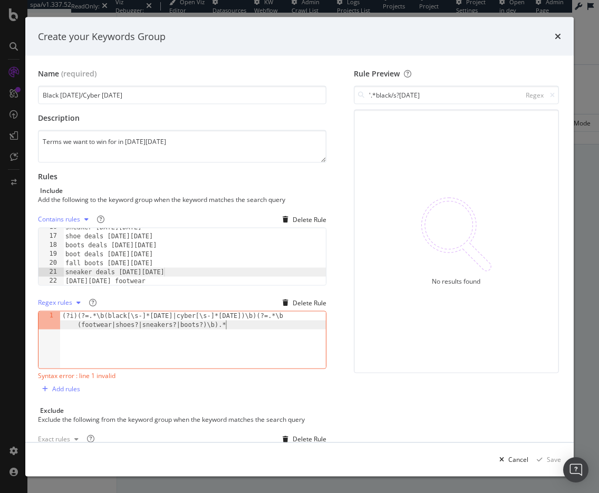
type textarea "(?i)(?=.*\b(black[\s-]*[DATE]|cyber[\s-]*[DATE])\b)(?=.*\b(footwear|shoes?|snea…"
click at [254, 393] on div "Contains rules Delete Rule sneaker deals [DATE][DATE] 16 17 18 19 20 21 22 snea…" at bounding box center [182, 304] width 288 height 186
click at [286, 326] on div "(?i)(?=.*\b(black[\s-]*[DATE]|cyber[\s-]*[DATE])\b)(?=.*\b (footwear|shoes?|sne…" at bounding box center [193, 358] width 266 height 93
click at [226, 345] on div "(?i)(?=.*\b(black[\s-]*[DATE]|cyber[\s-]*[DATE])\b)(?=.*\b (footwear|shoes?|sne…" at bounding box center [193, 358] width 266 height 93
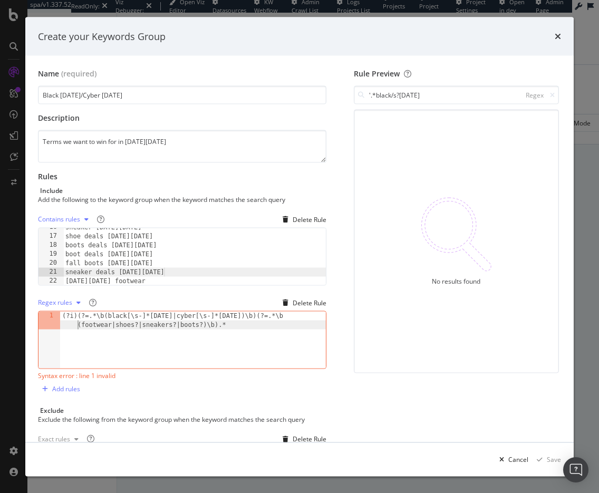
click at [76, 325] on div "(?i)(?=.*\b(black[\s-]*[DATE]|cyber[\s-]*[DATE])\b)(?=.*\b (footwear|shoes?|sne…" at bounding box center [193, 358] width 266 height 93
type textarea "(?i)(?=.*\b(black[\s-]*[DATE]|cyber[\s-]*[DATE])\b)(?=.*(footwear|shoes?|sneake…"
drag, startPoint x: 276, startPoint y: 324, endPoint x: 21, endPoint y: 309, distance: 255.1
click at [20, 309] on div "Create your Keywords Group Name (required) Black [DATE]/Cyber [DATE] Descriptio…" at bounding box center [299, 246] width 599 height 493
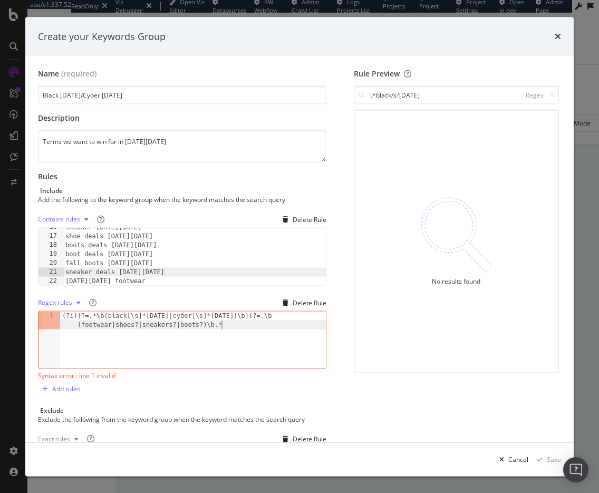
type textarea "(?i)(?=.*\b(black[\s]*[DATE]|cyber[\s]*[DATE])\b)(?=.\b(footwear|shoes?|sneaker…"
click at [370, 405] on div "Rule Preview '.*black/s?[DATE] Regex No results found" at bounding box center [456, 379] width 209 height 620
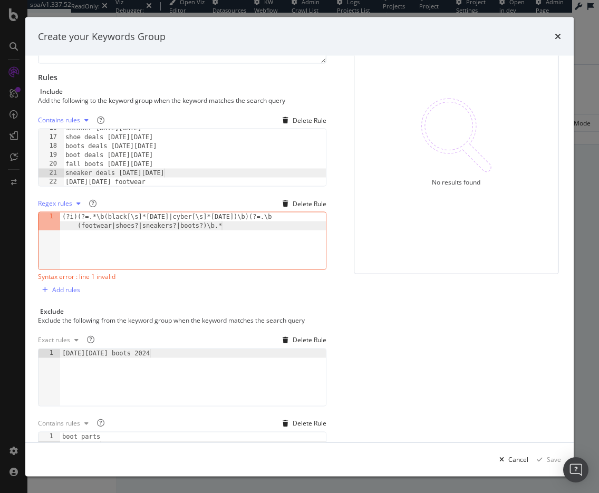
scroll to position [108, 0]
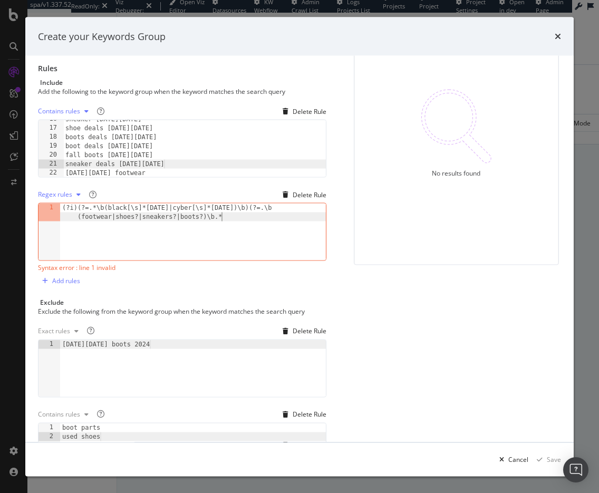
click at [221, 241] on div "(?i)(?=.*\b(black[\s]*[DATE]|cyber[\s]*[DATE])\b)(?=.\b (footwear|shoes?|sneake…" at bounding box center [193, 249] width 266 height 93
click at [89, 269] on div "Syntax error : line 1 invalid" at bounding box center [182, 267] width 288 height 9
copy div "Syntax error : line 1 invalid"
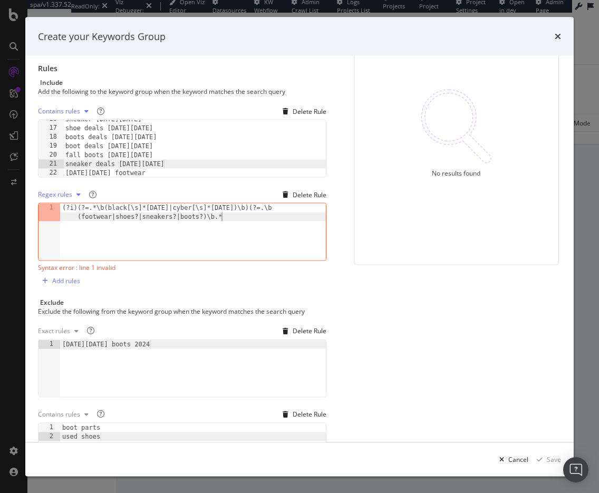
click at [122, 225] on div "(?i)(?=.*\b(black[\s]*[DATE]|cyber[\s]*[DATE])\b)(?=.\b (footwear|shoes?|sneake…" at bounding box center [193, 249] width 266 height 93
click at [208, 219] on div "(?i)(?=.*\b(black[\s]*[DATE]|cyber[\s]*[DATE])\b)(?=.\b (footwear|shoes?|sneake…" at bounding box center [193, 249] width 266 height 93
click at [151, 277] on div "Contains rules Delete Rule sneaker deals [DATE][DATE] 16 17 18 19 20 21 22 snea…" at bounding box center [182, 196] width 288 height 186
click at [289, 206] on div "(?i)(?=.*\b(black[\s]*[DATE]|cyber[\s]*[DATE])\b)(?=.\b (footwear|shoes?|sneake…" at bounding box center [193, 249] width 266 height 93
click at [258, 220] on div "(?i)(?=.*\b(black[\s]*[DATE]|cyber[\s]*[DATE])\b)(?=.\b (footwear|shoes?|sneake…" at bounding box center [193, 249] width 266 height 93
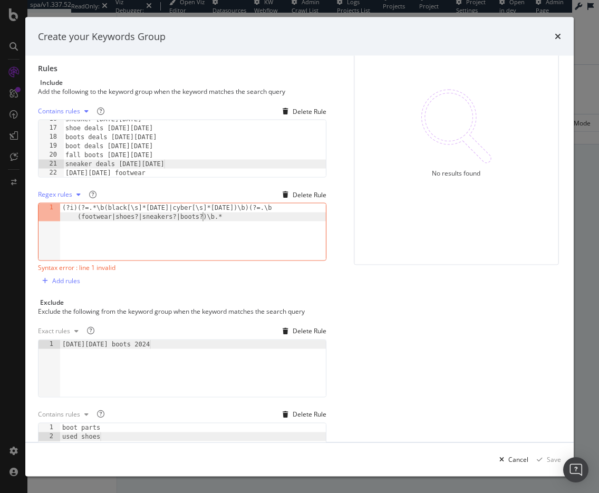
click at [203, 213] on div "(?i)(?=.*\b(black[\s]*[DATE]|cyber[\s]*[DATE])\b)(?=.\b (footwear|shoes?|sneake…" at bounding box center [193, 249] width 266 height 93
click at [216, 213] on div "(?i)(?=.*\b(black[\s]*[DATE]|cyber[\s]*[DATE])\b)(?=.\b (footwear|shoes?|sneake…" at bounding box center [193, 249] width 266 height 93
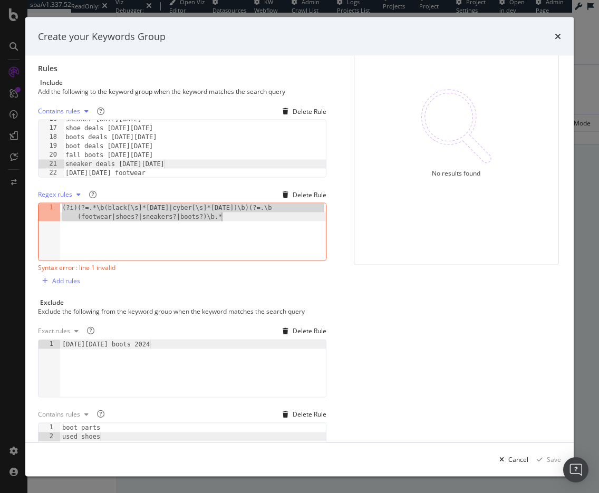
click at [125, 213] on div "(?i)(?=.*\b(black[\s]*[DATE]|cyber[\s]*[DATE])\b)(?=.\b (footwear|shoes?|sneake…" at bounding box center [193, 249] width 266 height 93
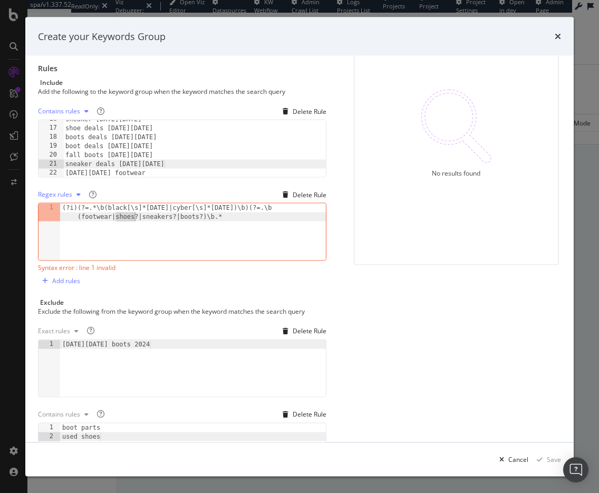
click at [125, 213] on div "(?i)(?=.*\b(black[\s]*[DATE]|cyber[\s]*[DATE])\b)(?=.\b (footwear|shoes?|sneake…" at bounding box center [193, 249] width 266 height 93
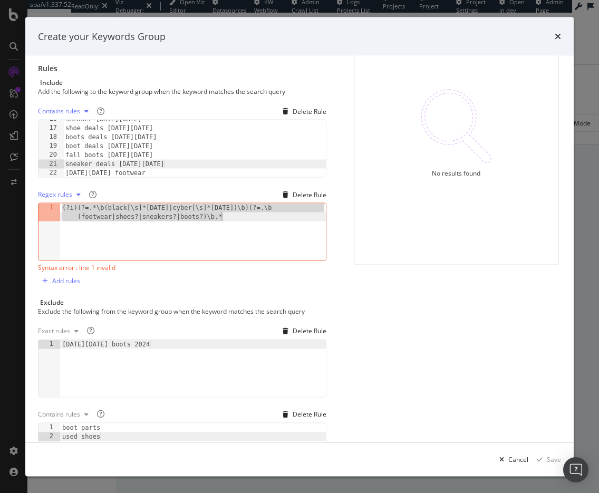
scroll to position [0, 0]
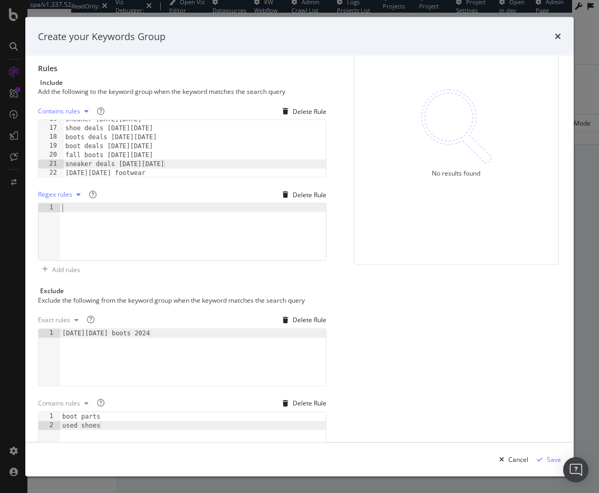
paste textarea "(?i)(?=.*\b(black[\s-]*[DATE]|cyber[\s-]*[DATE])\b)(?=.*\b(footwear|shoes?|snea…"
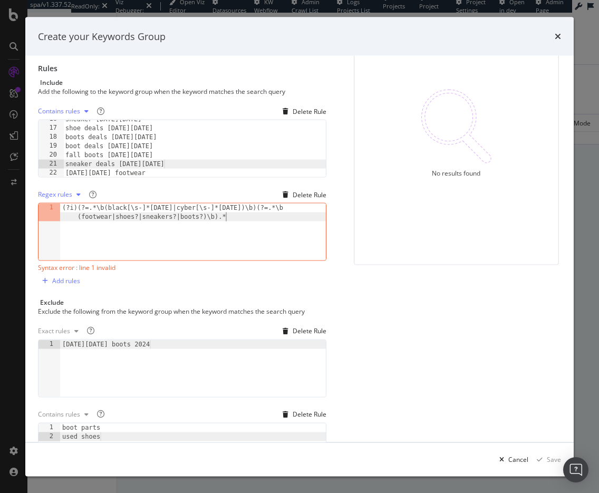
click at [77, 214] on div "(?i)(?=.*\b(black[\s-]*[DATE]|cyber[\s-]*[DATE])\b)(?=.*\b (footwear|shoes?|sne…" at bounding box center [193, 249] width 266 height 93
click at [82, 235] on div "(?i)(?=.*\b(black[\s-]*[DATE]|cyber[\s-]*[DATE])\b)(?=.*\b (footwear|shoes?|sne…" at bounding box center [193, 249] width 266 height 93
click at [89, 207] on div "(?i)(?=.*\b(black[\s-]*[DATE]|cyber[\s-]*[DATE])\b)(?=.*\b (footwear|shoes?|sne…" at bounding box center [193, 249] width 266 height 93
click at [254, 220] on div "(?i)(?=.*\b(black[\s-]*[DATE]|cyber[\s-]*[DATE])\b)(?=.*\b (footwear|shoes?|sne…" at bounding box center [193, 249] width 266 height 93
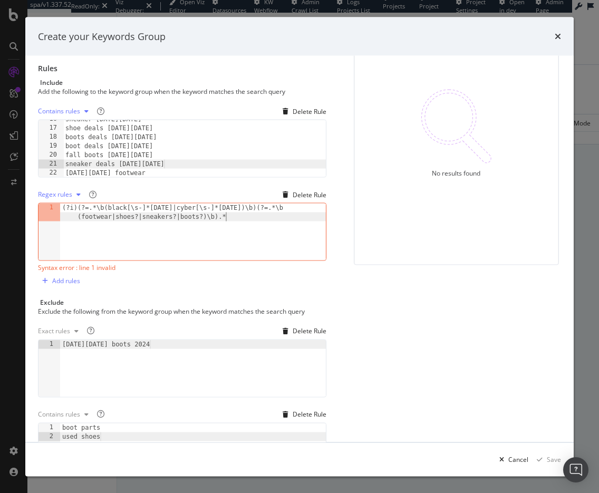
type textarea "(?i)(?=.*\b(black[\s-]*[DATE]|cyber[\s-]*[DATE])\b)(?=.*\b(footwear|shoes?|snea…"
click at [242, 267] on div "Syntax error : line 1 invalid" at bounding box center [182, 267] width 288 height 9
click at [184, 285] on div "Contains rules Delete Rule sneaker deals [DATE][DATE] 16 17 18 19 20 21 22 snea…" at bounding box center [182, 196] width 288 height 186
click at [231, 217] on div "(?i)(?=.*\b(black[\s-]*[DATE]|cyber[\s-]*[DATE])\b)(?=.*\b (footwear|shoes?|sne…" at bounding box center [193, 249] width 266 height 93
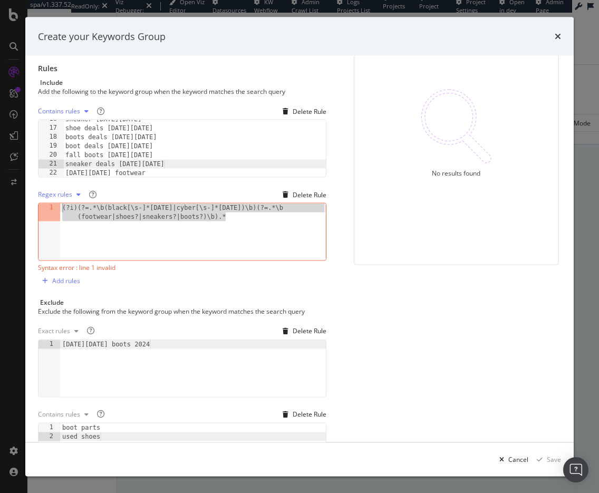
drag, startPoint x: 232, startPoint y: 217, endPoint x: 2, endPoint y: 179, distance: 233.4
click at [2, 179] on div "Create your Keywords Group Name (required) Black [DATE]/Cyber [DATE] Descriptio…" at bounding box center [299, 246] width 599 height 493
paste textarea "Cursor at row 1"
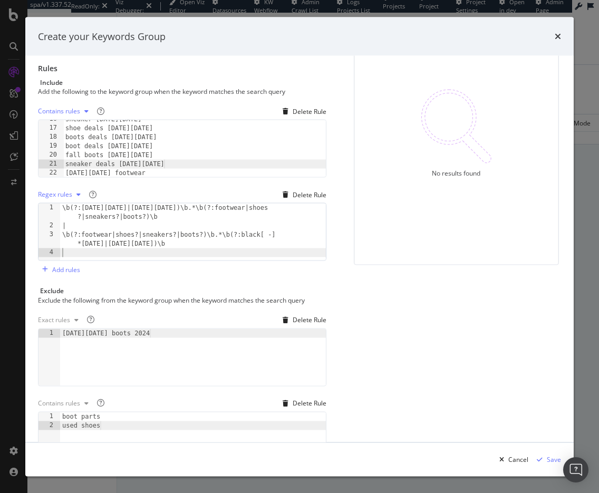
click at [197, 296] on div "Exclude the following from the keyword group when the keyword matches the searc…" at bounding box center [181, 299] width 286 height 9
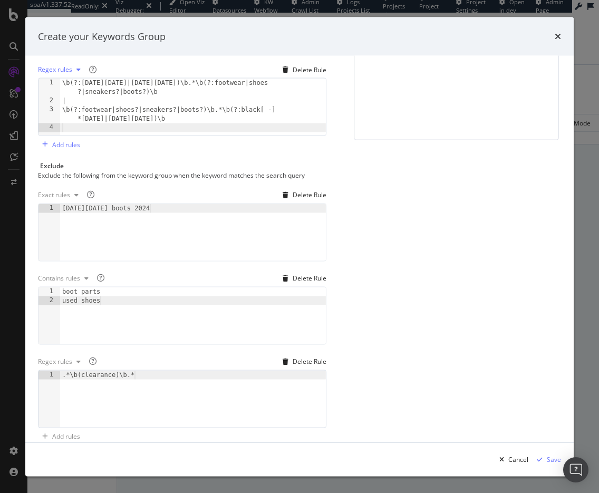
scroll to position [248, 0]
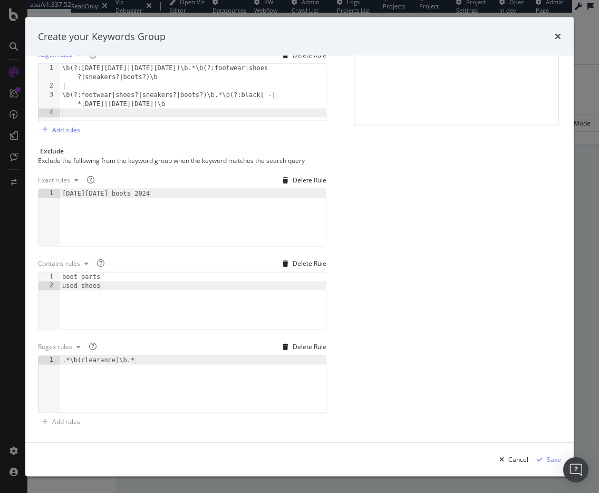
click at [123, 358] on div ".*\b(clearance)\b.*" at bounding box center [193, 392] width 266 height 75
click at [167, 368] on div "\b(repair|restoration|clean(?:ers?|ing)|laces?|insoles?|parts ?|bootcamp|costum…" at bounding box center [193, 397] width 266 height 84
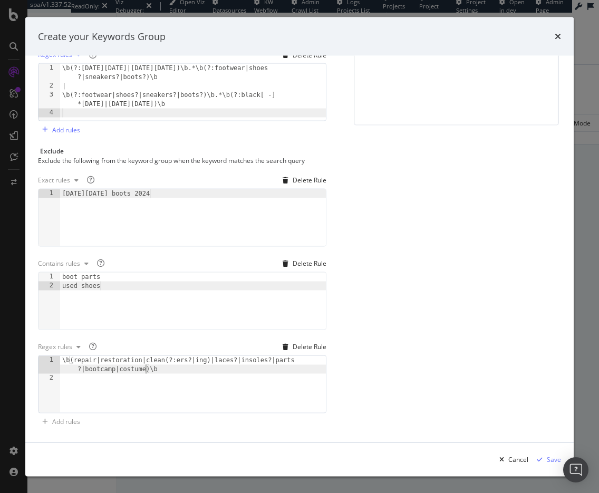
type textarea "\b(repair|restoration|clean(?:ers?|ing)|laces?|insoles?|parts?|bootcamp|costume…"
click at [469, 361] on div "Rule Preview '.*black/s?[DATE] Regex No results found" at bounding box center [456, 125] width 209 height 609
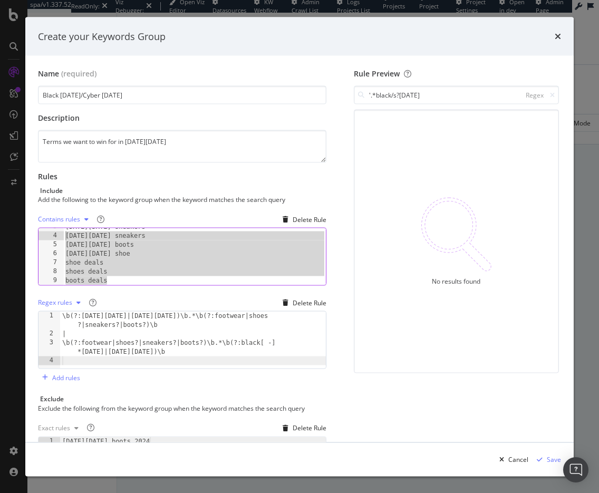
scroll to position [0, 0]
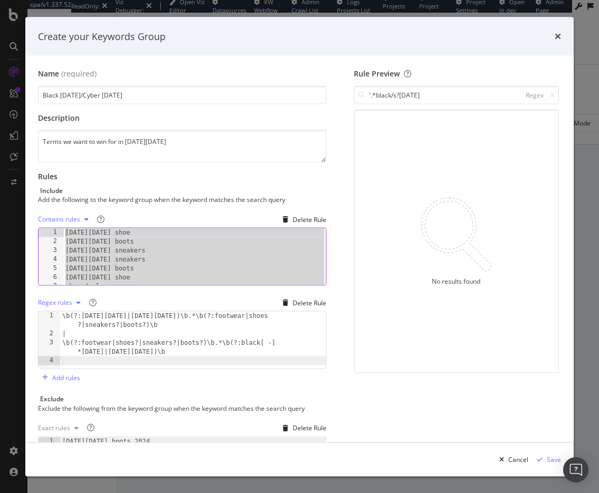
drag, startPoint x: 129, startPoint y: 278, endPoint x: 52, endPoint y: 219, distance: 96.9
click at [52, 219] on div "Contains rules Delete Rule boots deals 1 2 3 4 5 6 7 8 [DATE][DATE] shoe [DATE]…" at bounding box center [182, 248] width 288 height 75
type textarea "[DATE][DATE] shoe [DATE][DATE] boots"
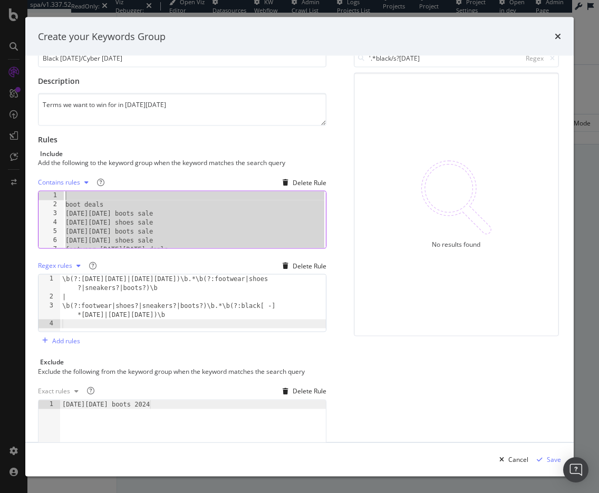
drag, startPoint x: 142, startPoint y: 242, endPoint x: 60, endPoint y: 183, distance: 101.5
click at [60, 183] on div "Contains rules Delete Rule 1 2 3 4 5 6 7 8 boot deals [DATE][DATE] boots sale […" at bounding box center [182, 211] width 288 height 75
type textarea "boot deals"
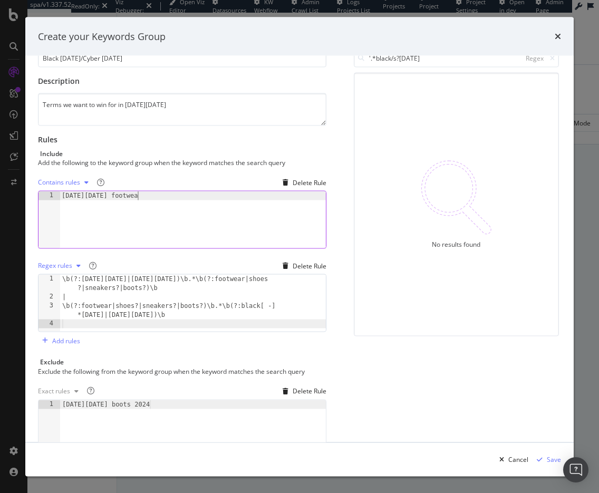
scroll to position [0, 6]
type textarea "[DATE][DATE] footwear"
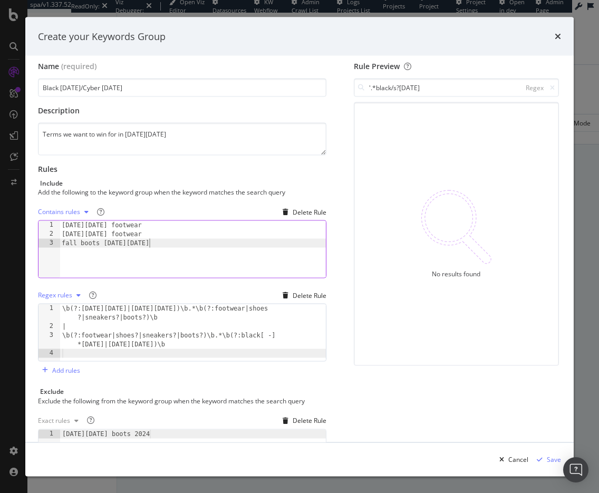
scroll to position [2, 0]
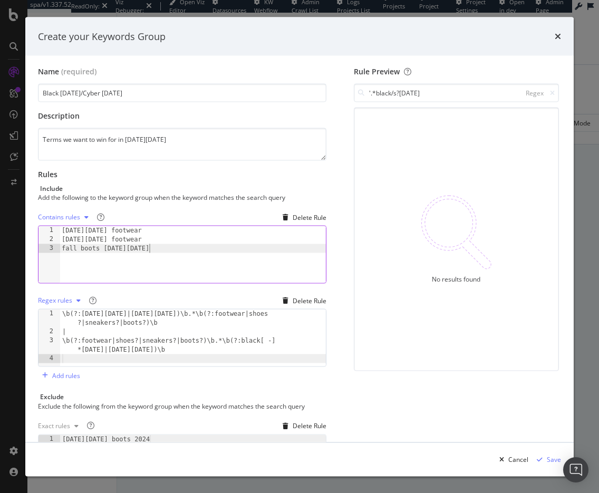
type textarea "fall boots [DATE][DATE]"
click at [549, 93] on div "Regex" at bounding box center [537, 93] width 33 height 9
click at [550, 92] on icon "modal" at bounding box center [552, 93] width 5 height 6
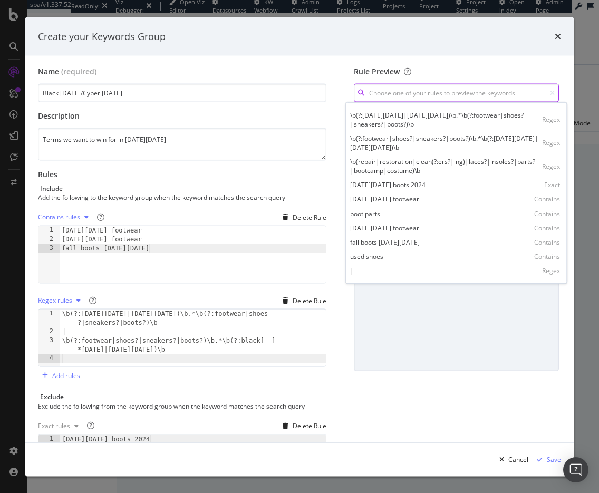
click at [491, 95] on input "modal" at bounding box center [456, 93] width 205 height 18
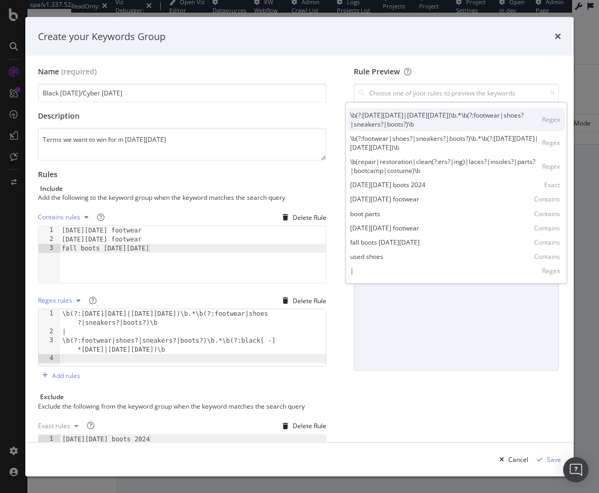
click at [484, 127] on div "\b(?:[DATE][DATE]|[DATE][DATE])\b.*\b(?:footwear|shoes?|sneakers?|boots?)\b" at bounding box center [446, 119] width 192 height 18
type input "\b(?:[DATE][DATE]|[DATE][DATE])\b.*\b(?:footwear|shoes?|sneakers?|boots?)\b"
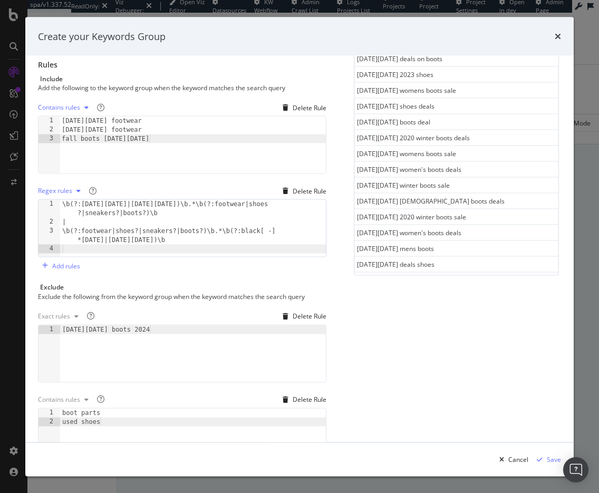
scroll to position [164, 0]
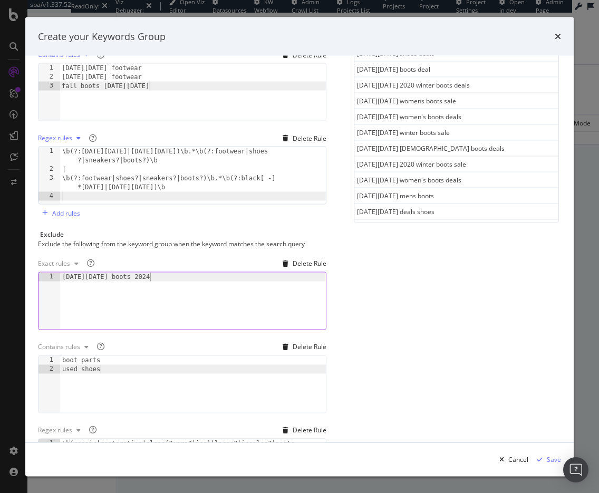
click at [163, 276] on div "[DATE][DATE] boots 2024" at bounding box center [193, 309] width 266 height 75
drag, startPoint x: 158, startPoint y: 278, endPoint x: 58, endPoint y: 273, distance: 99.8
click at [58, 273] on div "[DATE][DATE] boots 2024 1 [DATE][DATE] boots 2024 XXXXXXXXXXXXXXXXXXXXXXXXXXXXX…" at bounding box center [182, 300] width 288 height 58
click at [173, 279] on div "[DATE][DATE] boots 2024" at bounding box center [193, 309] width 266 height 75
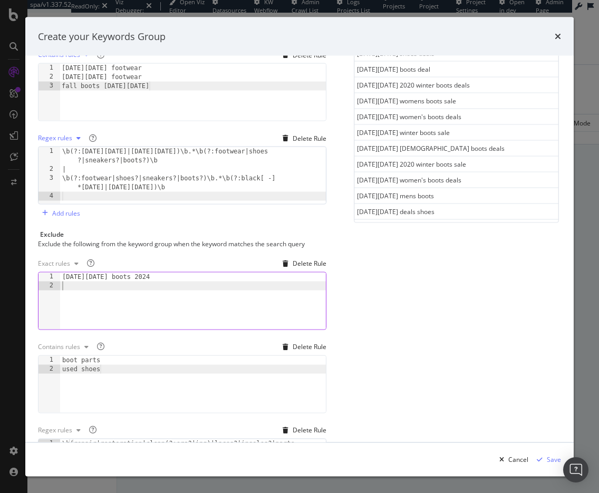
paste textarea "[DATE][DATE] boots 2024"
type textarea "[DATE][DATE] boots 2020"
click at [461, 334] on div "Rule Preview \b(?:[DATE][DATE]|[DATE][DATE])\b.*\b(?:footwear|shoes?|sneakers?|…" at bounding box center [456, 208] width 209 height 609
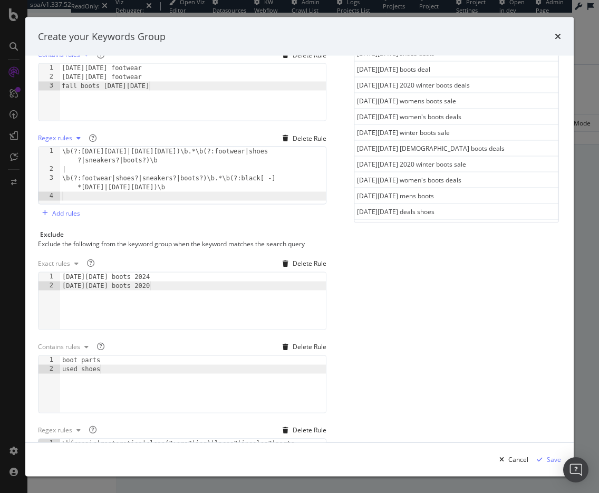
scroll to position [0, 0]
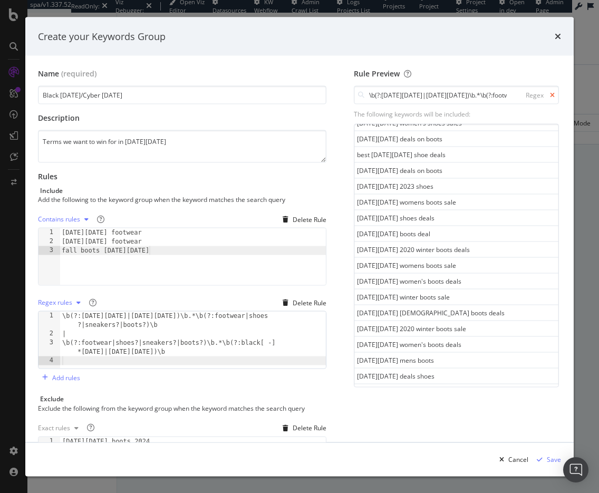
click at [550, 98] on icon "modal" at bounding box center [552, 95] width 5 height 6
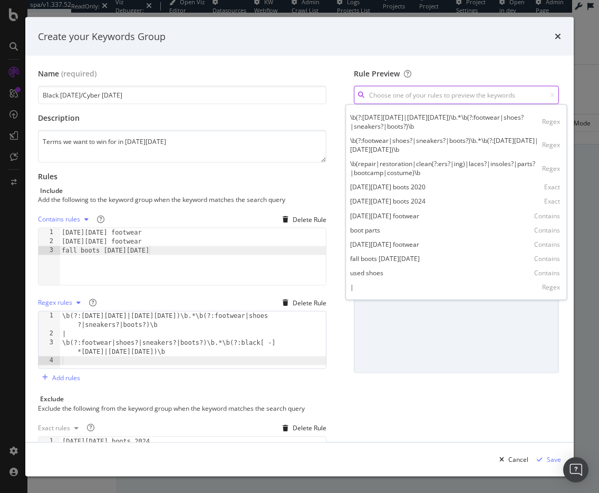
click at [456, 98] on input "modal" at bounding box center [456, 95] width 205 height 18
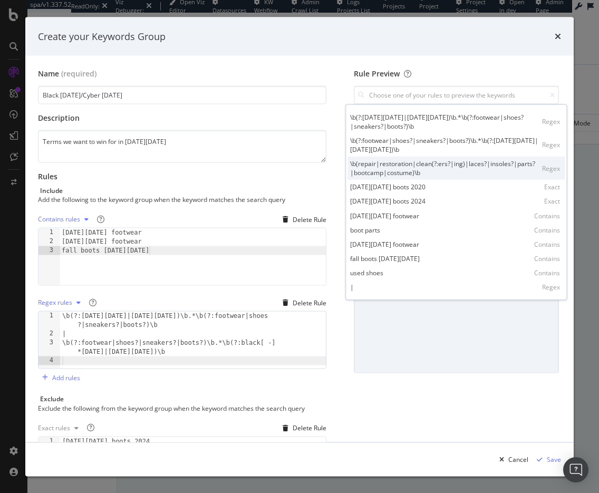
click at [456, 172] on div "\b(repair|restoration|clean(?:ers?|ing)|laces?|insoles?|parts?|bootcamp|costume…" at bounding box center [446, 168] width 192 height 18
type input "\b(repair|restoration|clean(?:ers?|ing)|laces?|insoles?|parts?|bootcamp|costume…"
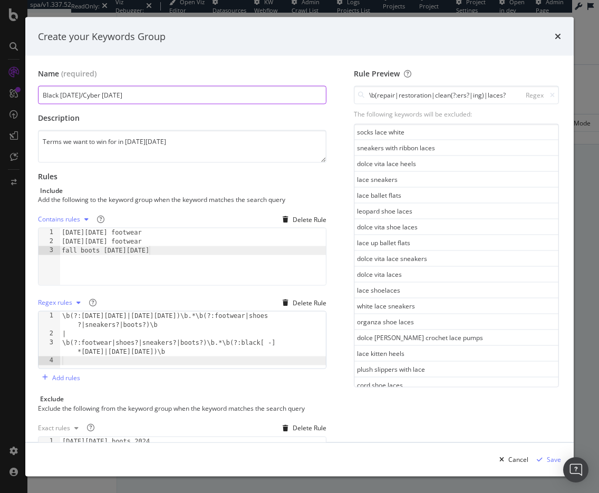
click at [158, 93] on input "Black [DATE]/Cyber [DATE]" at bounding box center [182, 95] width 288 height 18
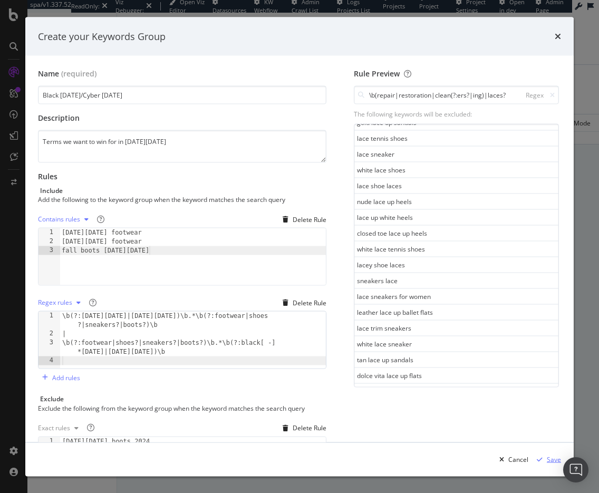
click at [545, 458] on div "modal" at bounding box center [539, 459] width 14 height 6
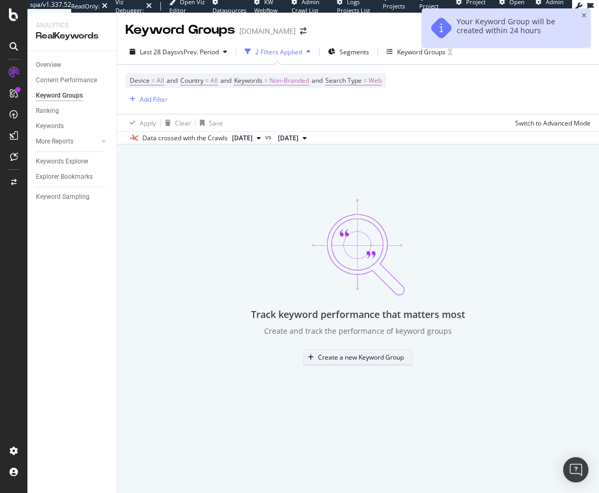
click at [371, 350] on div "Create a new Keyword Group" at bounding box center [354, 357] width 100 height 15
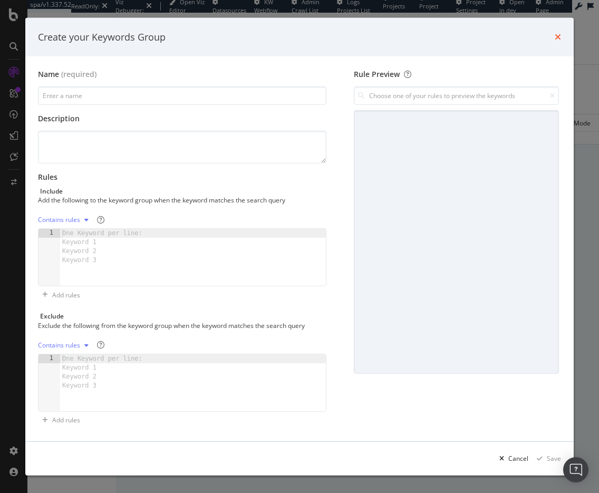
click at [555, 38] on icon "times" at bounding box center [558, 37] width 6 height 8
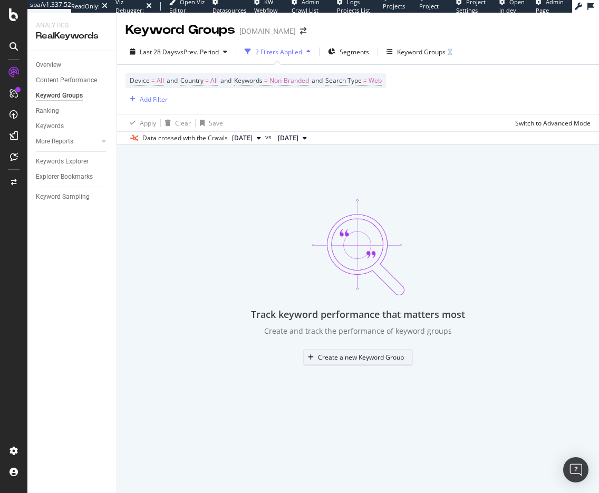
click at [321, 351] on div "Create a new Keyword Group" at bounding box center [354, 357] width 100 height 15
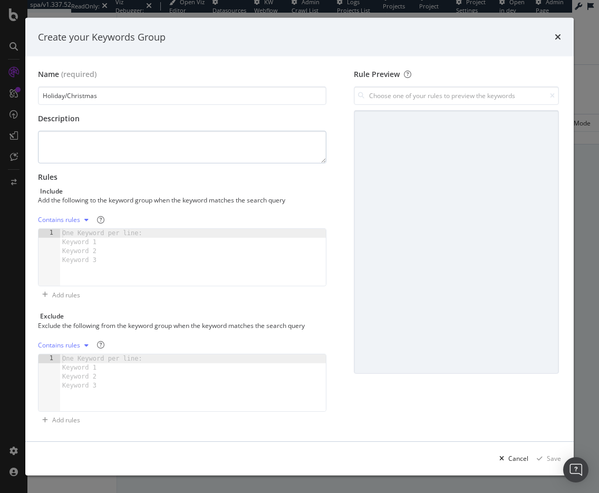
type input "Holiday/Christmas"
click at [91, 148] on textarea "modal" at bounding box center [182, 147] width 288 height 33
type textarea "Boots, Heels, Nonbranded"
click at [63, 218] on div "Contains rules" at bounding box center [59, 220] width 42 height 6
click at [77, 269] on div "Regex rules" at bounding box center [68, 272] width 34 height 9
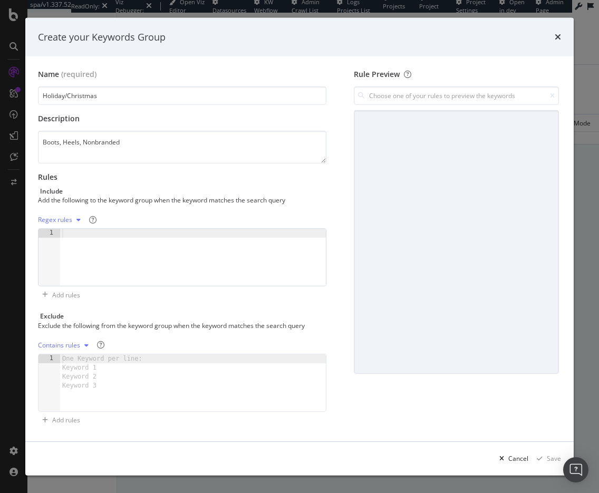
click at [104, 237] on div "modal" at bounding box center [193, 266] width 266 height 75
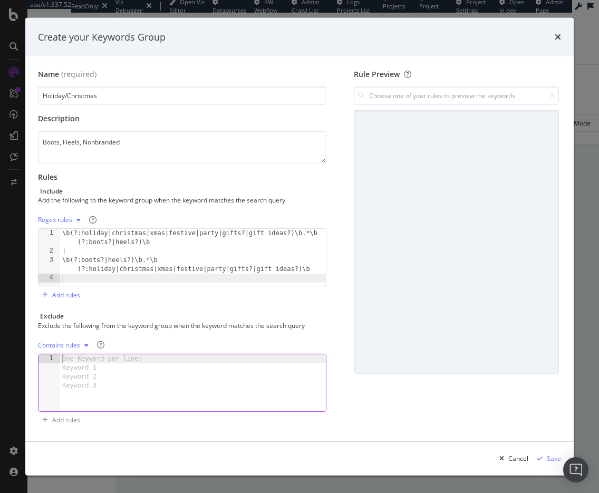
click at [105, 362] on div "One Keyword per line: Keyword 1 Keyword 2 Keyword 3" at bounding box center [104, 372] width 88 height 36
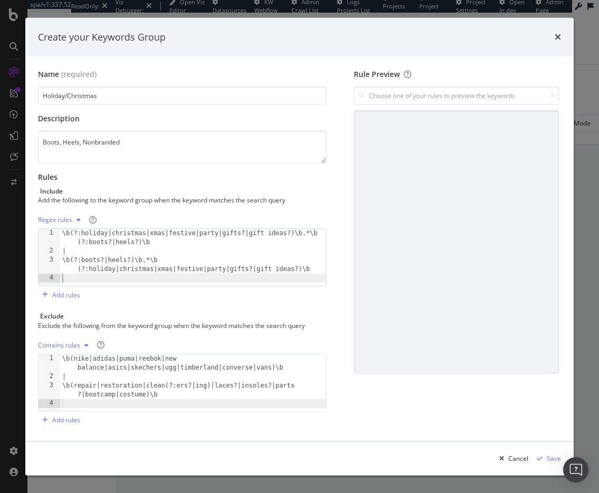
click at [109, 276] on div "\b(?:holiday|christmas|xmas|festive|party|gifts?|gift ideas?)\b.*\b (?:boots?|h…" at bounding box center [193, 271] width 266 height 84
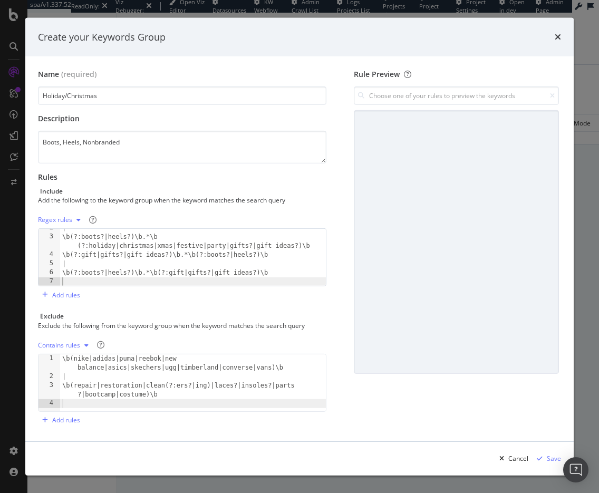
scroll to position [23, 0]
click at [206, 306] on div "Name (required) Holiday/Christmas Description Boots, Heels, Nonbranded Rules In…" at bounding box center [186, 249] width 297 height 360
click at [415, 106] on div "Rule Preview" at bounding box center [456, 249] width 209 height 360
click at [415, 102] on input "modal" at bounding box center [456, 95] width 205 height 18
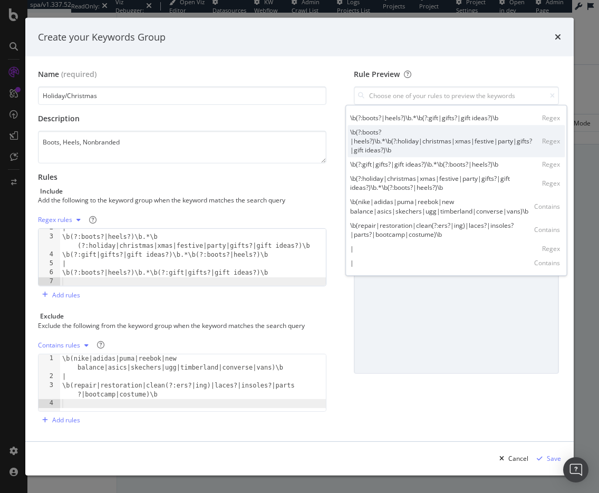
click at [424, 145] on div "\b(?:boots?|heels?)\b.*\b(?:holiday|christmas|xmas|festive|party|gifts?|gift id…" at bounding box center [446, 141] width 192 height 27
type input "\b(?:boots?|heels?)\b.*\b(?:holiday|christmas|xmas|festive|party|gifts?|gift id…"
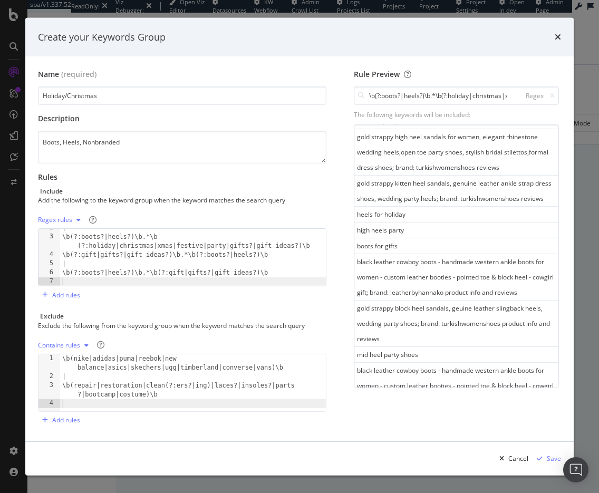
scroll to position [0, 0]
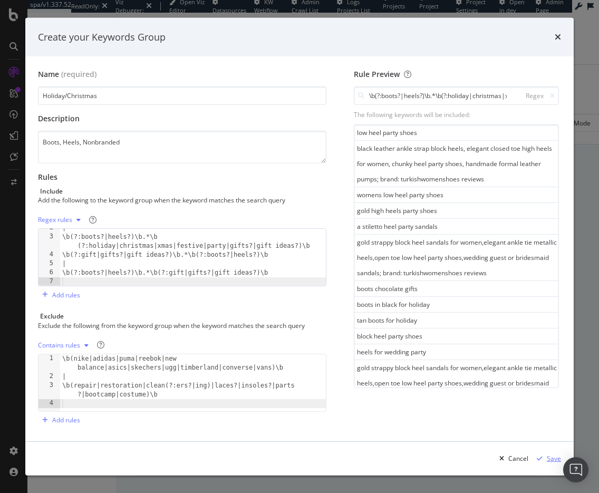
click at [549, 454] on div "Save" at bounding box center [554, 458] width 14 height 9
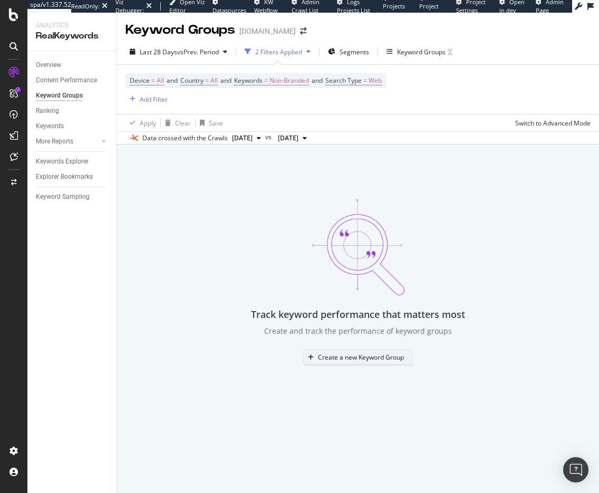
click at [324, 351] on div "Create a new Keyword Group" at bounding box center [354, 357] width 100 height 15
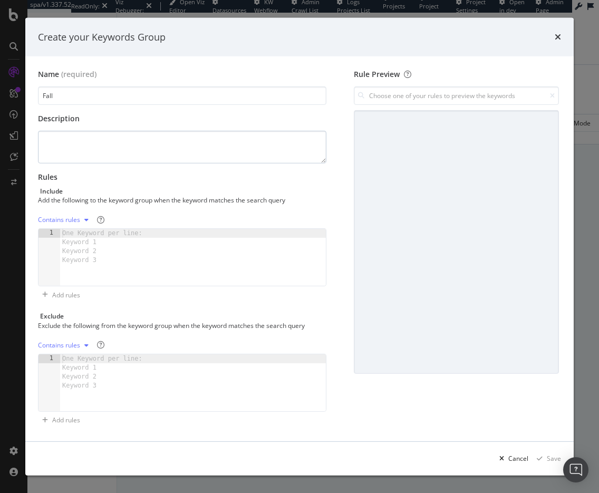
type input "Fall"
click at [148, 143] on textarea "modal" at bounding box center [182, 147] width 288 height 33
type textarea "nonbrand fall boots"
click at [67, 223] on div "Contains rules" at bounding box center [59, 220] width 42 height 6
click at [72, 275] on div "Regex rules" at bounding box center [68, 272] width 34 height 9
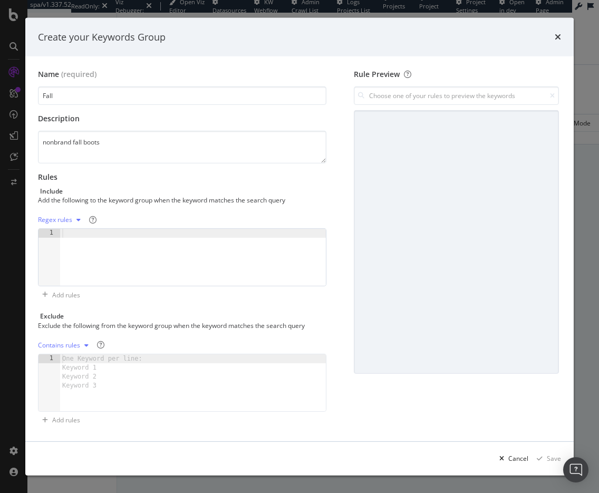
click at [102, 234] on div "modal" at bounding box center [193, 266] width 266 height 75
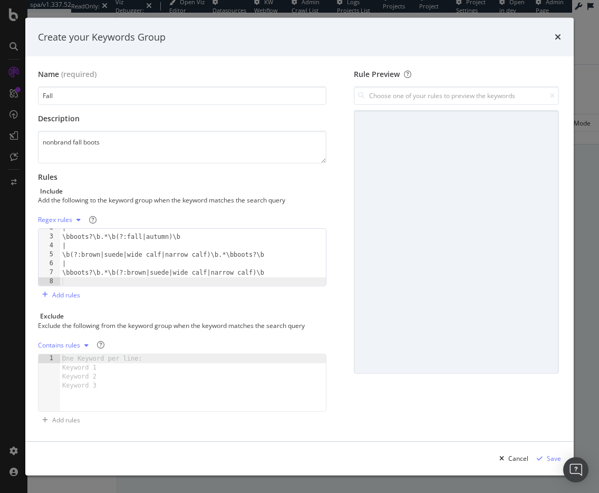
click at [72, 342] on div "Contains rules" at bounding box center [59, 345] width 42 height 6
click at [75, 391] on div "Regex rules" at bounding box center [74, 397] width 62 height 13
click at [100, 356] on div "modal" at bounding box center [193, 391] width 266 height 75
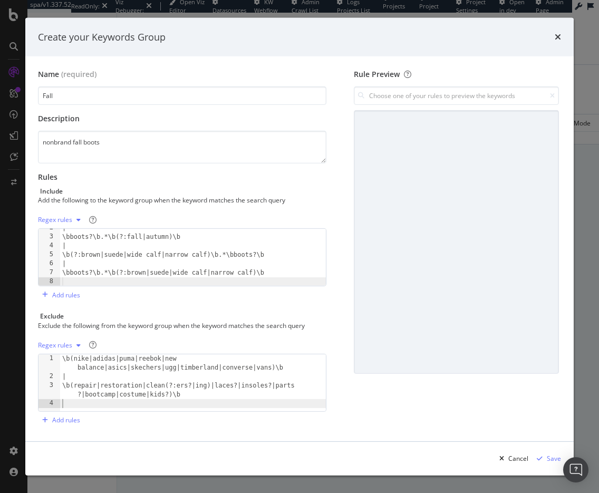
click at [72, 280] on div "| \bboots?\b.*\b(?:fall|autumn)\b | \b(?:brown|suede|wide calf|narrow calf)\b.*…" at bounding box center [193, 261] width 266 height 75
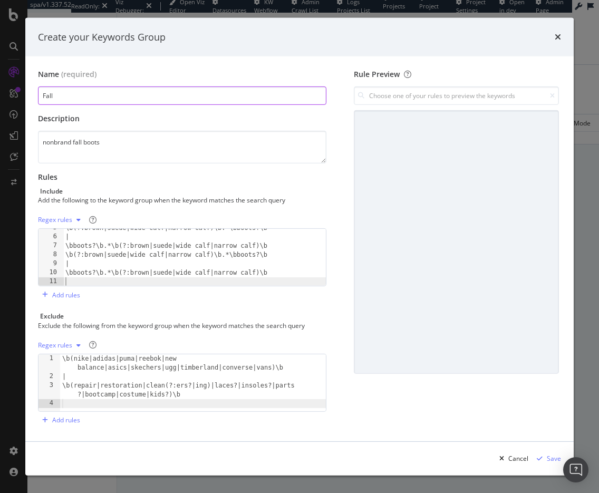
click at [183, 98] on input "Fall" at bounding box center [182, 95] width 288 height 18
type input "Fall Boots"
click at [550, 456] on div "Save" at bounding box center [554, 458] width 14 height 9
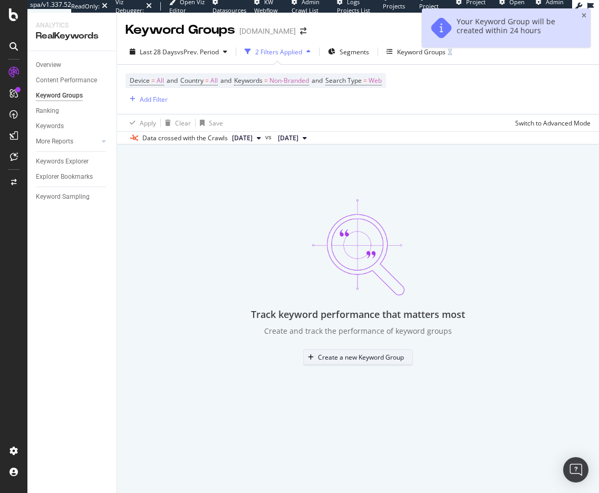
click at [345, 359] on div "Create a new Keyword Group" at bounding box center [361, 357] width 86 height 9
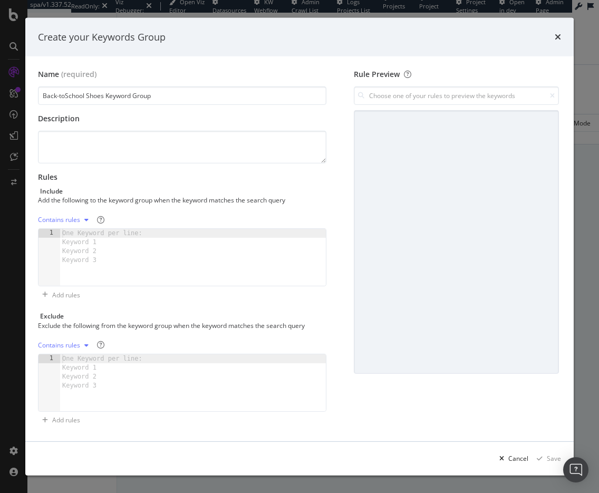
type input "Back-toSchool Shoes Keyword Group"
click at [75, 149] on textarea "modal" at bounding box center [182, 147] width 288 height 33
type textarea "nonbrand, cneakers, kids shoes, back to school"
click at [53, 219] on div "Contains rules" at bounding box center [59, 220] width 42 height 6
click at [71, 268] on div "Regex rules" at bounding box center [68, 272] width 34 height 9
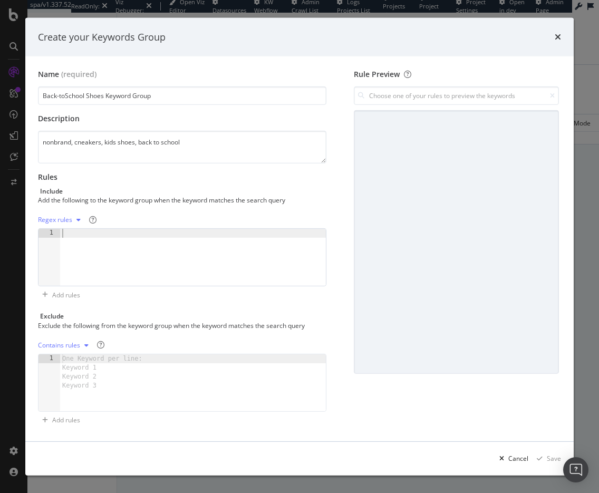
click at [80, 232] on div "modal" at bounding box center [193, 266] width 266 height 75
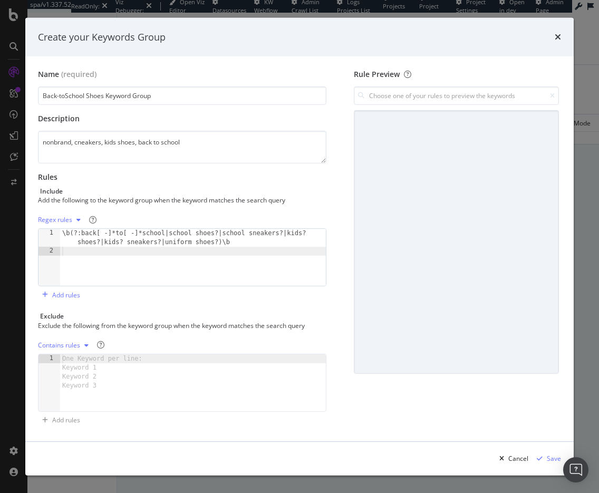
click at [62, 345] on div "Contains rules" at bounding box center [59, 345] width 42 height 6
click at [71, 400] on div "Regex rules" at bounding box center [68, 397] width 34 height 9
click at [77, 357] on div "modal" at bounding box center [193, 391] width 266 height 75
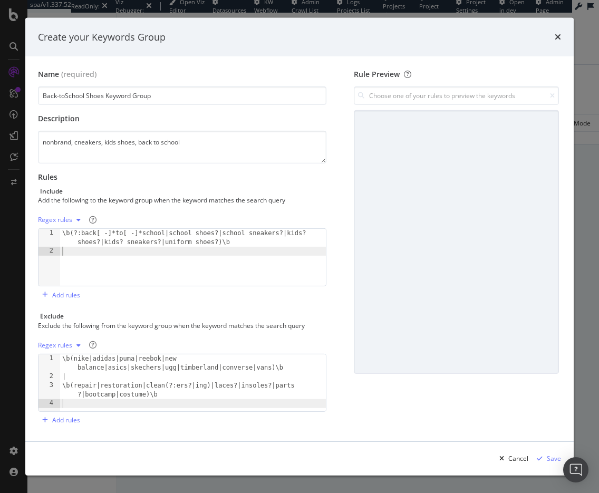
click at [140, 247] on div "\b(?:back[ -]*to[ -]*school|school shoes?|school sneakers?|kids? shoes?|kids? s…" at bounding box center [193, 271] width 266 height 84
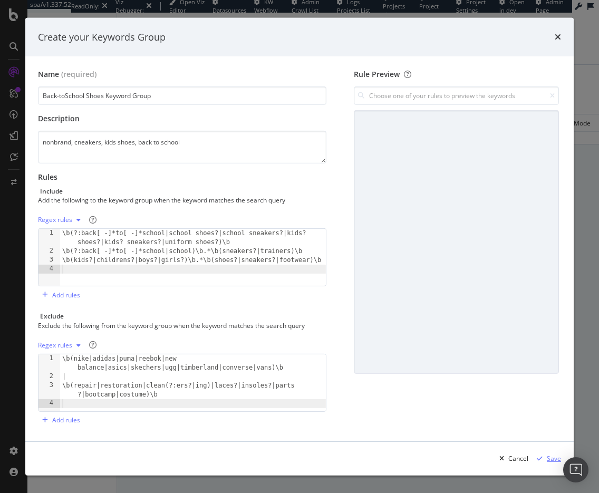
click at [548, 457] on div "Save" at bounding box center [554, 458] width 14 height 9
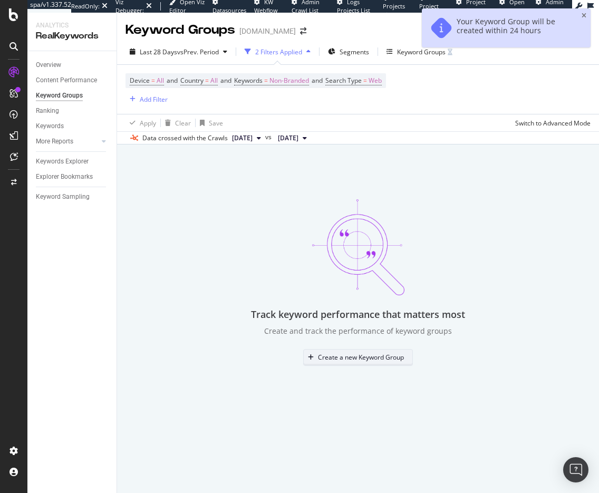
click at [332, 353] on div "Create a new Keyword Group" at bounding box center [361, 357] width 86 height 9
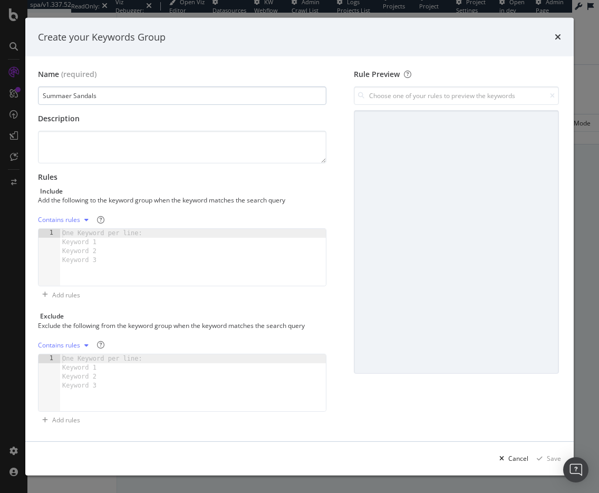
click at [62, 95] on input "Summaer Sandals" at bounding box center [182, 95] width 288 height 18
type input "Summer Sandals"
click at [87, 155] on textarea "modal" at bounding box center [182, 147] width 288 height 33
type textarea "nonbrand, sandals, open toe, sildes"
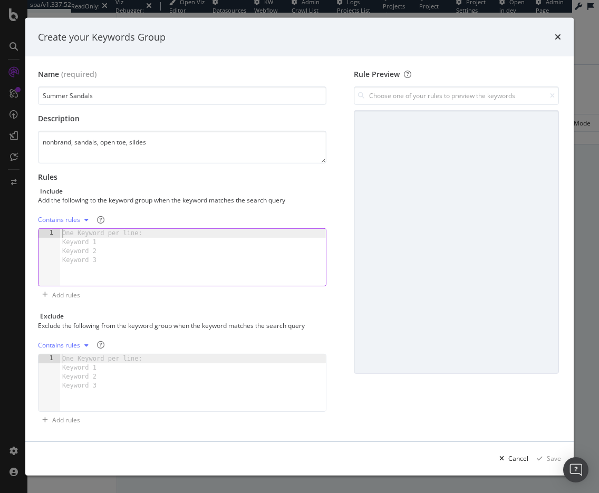
click at [82, 230] on div "One Keyword per line: Keyword 1 Keyword 2 Keyword 3" at bounding box center [104, 247] width 88 height 36
click at [67, 219] on div "Contains rules" at bounding box center [59, 220] width 42 height 6
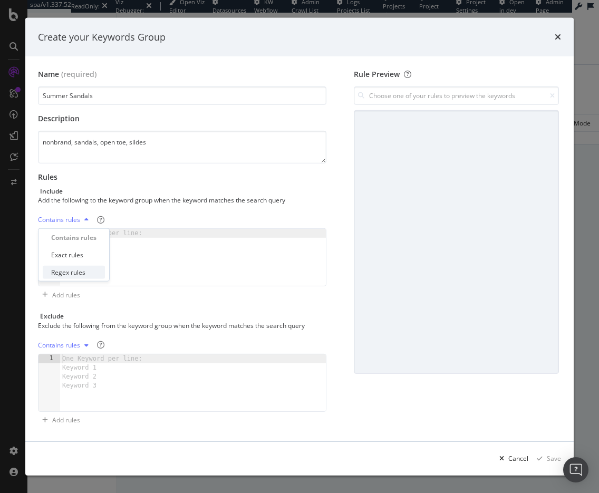
click at [69, 273] on div "Regex rules" at bounding box center [68, 272] width 34 height 9
click at [102, 229] on div "modal" at bounding box center [193, 266] width 266 height 75
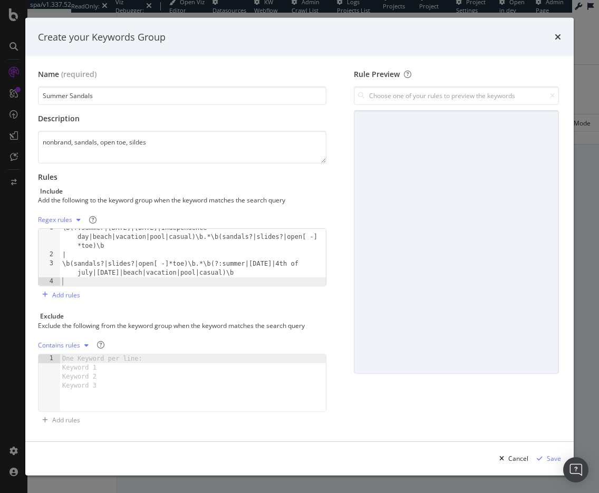
click at [65, 342] on div "Contains rules" at bounding box center [59, 345] width 42 height 6
click at [69, 391] on div "Regex rules" at bounding box center [74, 397] width 62 height 13
click at [84, 362] on div "modal" at bounding box center [193, 391] width 266 height 75
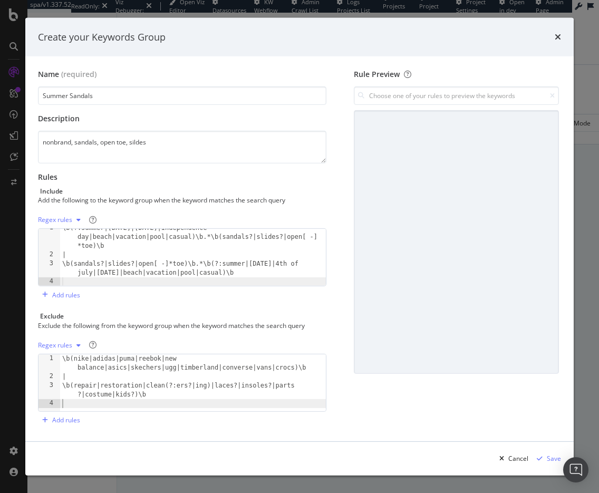
click at [160, 281] on div "\b(?:summer|[DATE]|[DATE]|[DATE]|beach|vacation|pool|casual)\b.*\b(sandals?|sli…" at bounding box center [193, 270] width 266 height 93
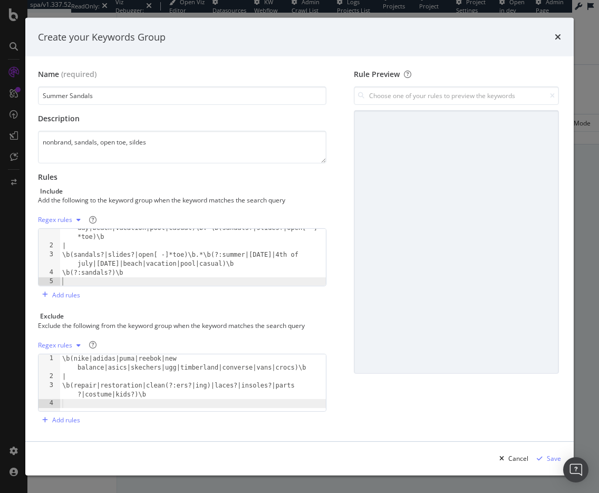
click at [99, 278] on div "\b(?:summer|[DATE]|[DATE]|[DATE]|beach|vacation|pool|casual)\b.*\b(sandals?|sli…" at bounding box center [193, 261] width 266 height 93
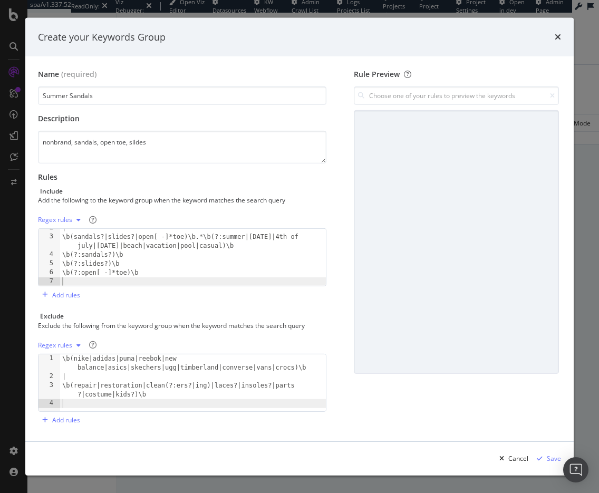
scroll to position [32, 0]
click at [543, 455] on div "modal" at bounding box center [539, 458] width 14 height 6
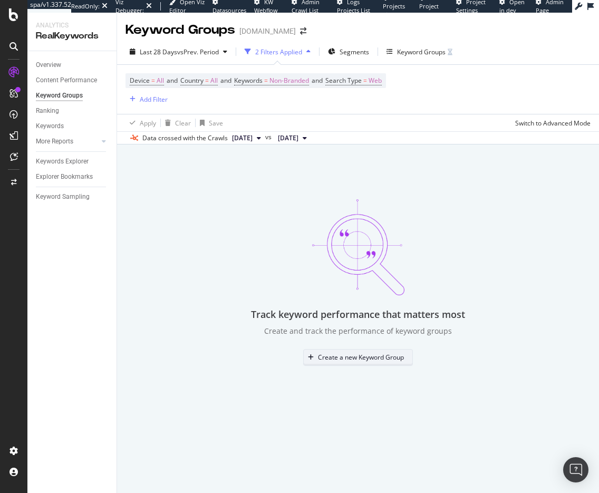
click at [337, 356] on div "Create a new Keyword Group" at bounding box center [361, 357] width 86 height 9
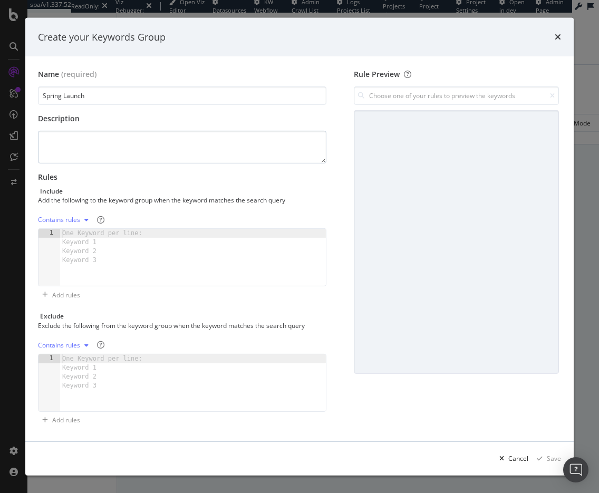
type input "Spring Launch"
click at [208, 154] on textarea "modal" at bounding box center [182, 147] width 288 height 33
type textarea "Nonbrand, new drops"
click at [63, 217] on div "Contains rules" at bounding box center [59, 220] width 42 height 6
click at [70, 266] on div "Regex rules" at bounding box center [74, 272] width 62 height 13
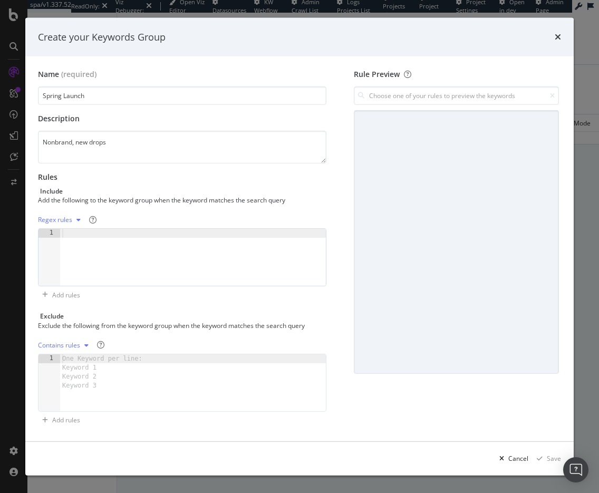
click at [73, 231] on div "modal" at bounding box center [193, 266] width 266 height 75
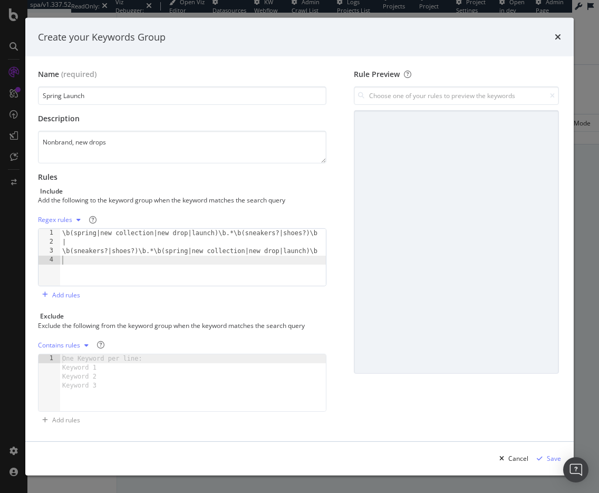
click at [66, 337] on div "Contains rules" at bounding box center [65, 345] width 55 height 16
click at [69, 399] on div "Regex rules" at bounding box center [68, 397] width 34 height 9
click at [79, 362] on div "modal" at bounding box center [193, 391] width 266 height 75
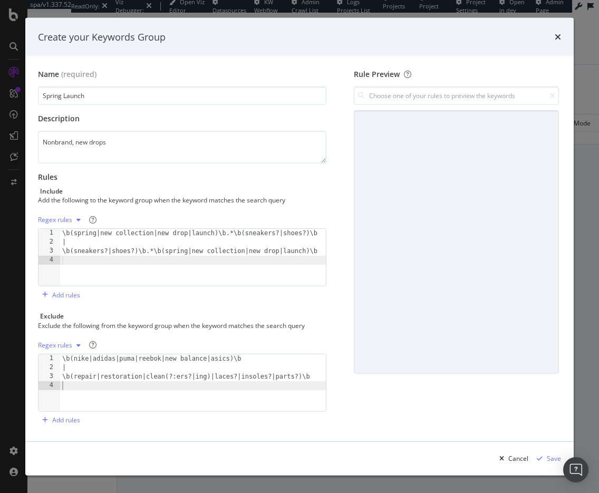
click at [240, 381] on div "\b(nike|adidas|puma|reebok|new balance|asics)\b | \b(repair|restoration|clean(?…" at bounding box center [193, 391] width 266 height 75
click at [314, 362] on div "\b(nike|adidas|puma|reebok|new balance|asics)\b | \b(repair|restoration|clean(?…" at bounding box center [193, 391] width 266 height 75
click at [550, 455] on div "Save" at bounding box center [554, 458] width 14 height 9
